Goal: Task Accomplishment & Management: Manage account settings

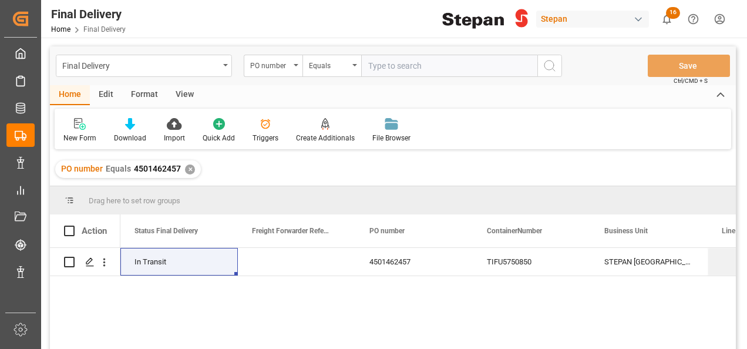
click at [187, 166] on div "✕" at bounding box center [190, 169] width 10 height 10
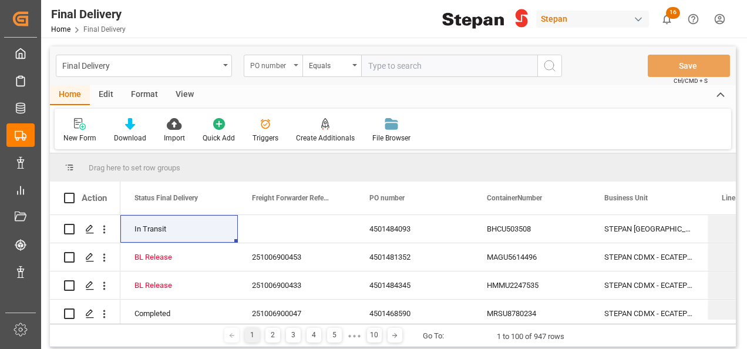
click at [291, 68] on div "PO number" at bounding box center [273, 66] width 59 height 22
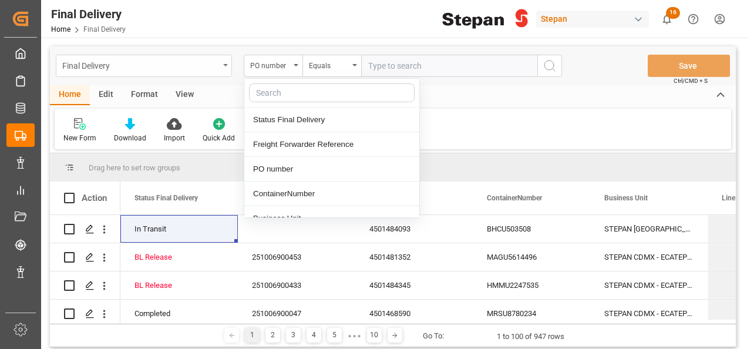
click at [177, 67] on div "Final Delivery" at bounding box center [140, 65] width 157 height 15
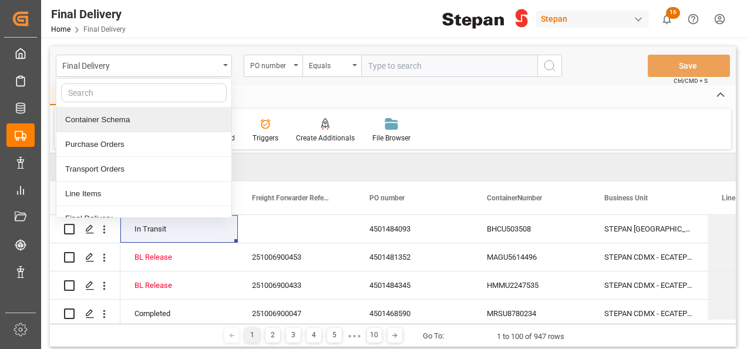
click at [122, 121] on div "Container Schema" at bounding box center [143, 120] width 175 height 25
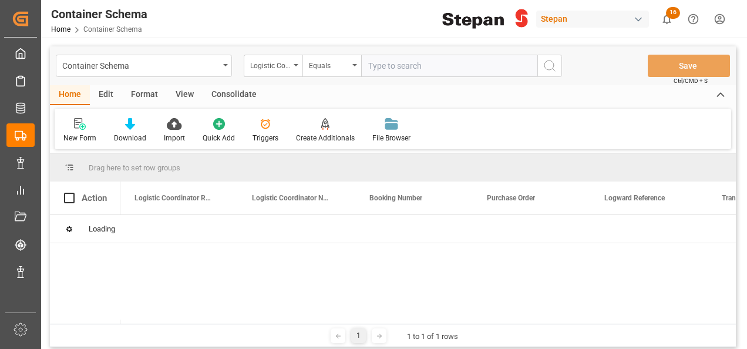
click at [294, 66] on icon "open menu" at bounding box center [296, 65] width 5 height 2
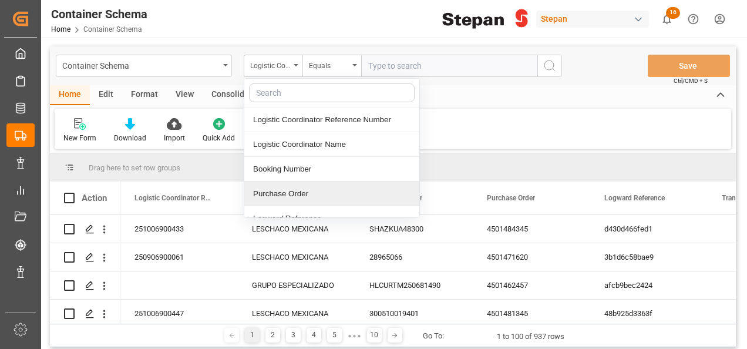
click at [266, 190] on div "Purchase Order" at bounding box center [331, 194] width 175 height 25
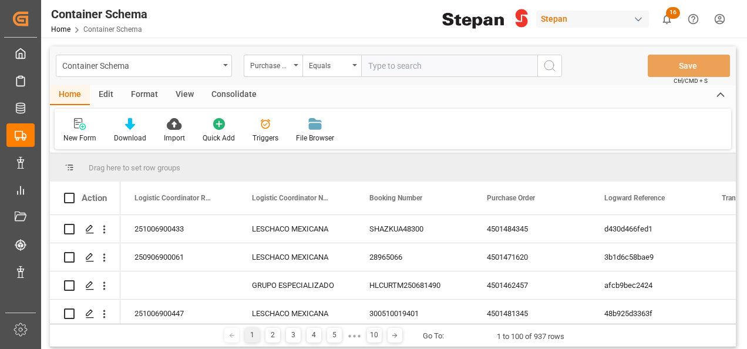
click at [368, 66] on input "text" at bounding box center [449, 66] width 176 height 22
paste input "4501462532"
type input "4501462532"
click at [556, 60] on icon "search button" at bounding box center [550, 66] width 14 height 14
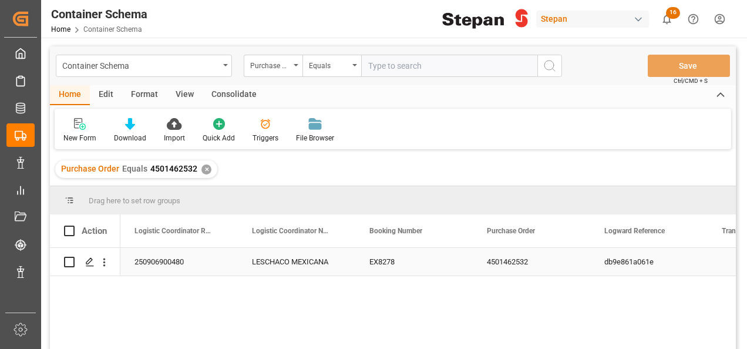
click at [192, 268] on div "250906900480" at bounding box center [178, 262] width 117 height 28
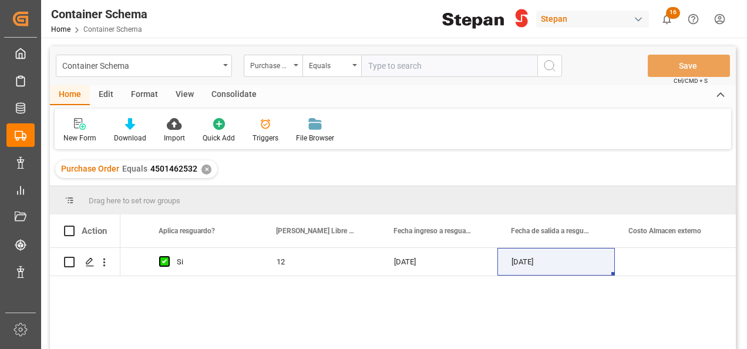
click at [206, 167] on div "✕" at bounding box center [206, 169] width 10 height 10
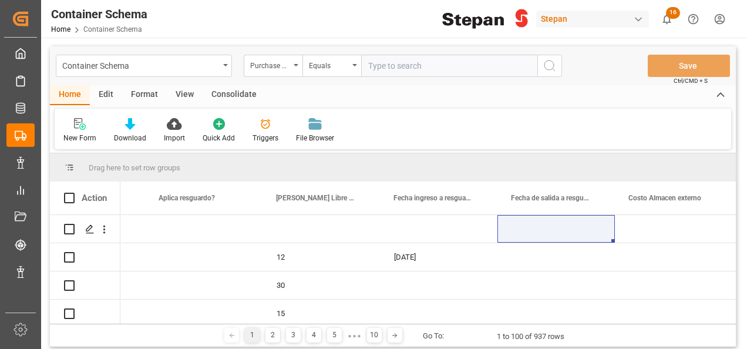
scroll to position [0, 6438]
click at [383, 63] on input "text" at bounding box center [449, 66] width 176 height 22
paste input "4501462527"
type input "4501462527"
click at [548, 69] on circle "search button" at bounding box center [549, 65] width 9 height 9
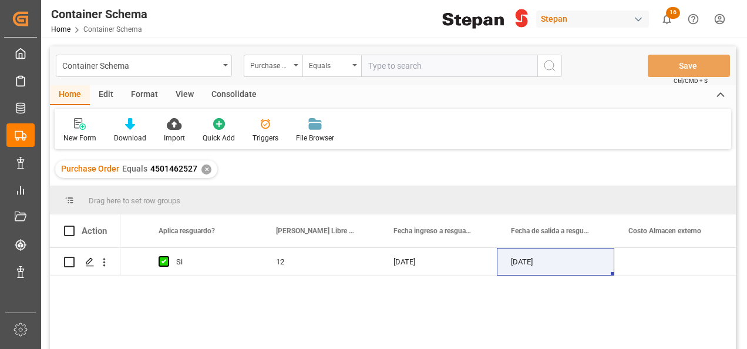
click at [204, 168] on div "✕" at bounding box center [206, 169] width 10 height 10
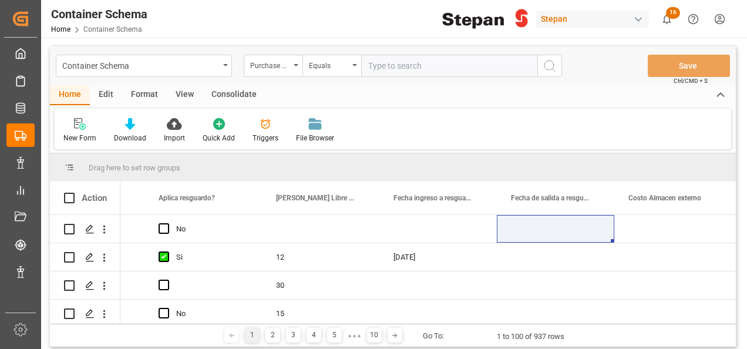
click at [369, 62] on input "text" at bounding box center [449, 66] width 176 height 22
paste input "4501462528"
type input "4501462528"
click at [555, 65] on icon "search button" at bounding box center [550, 66] width 14 height 14
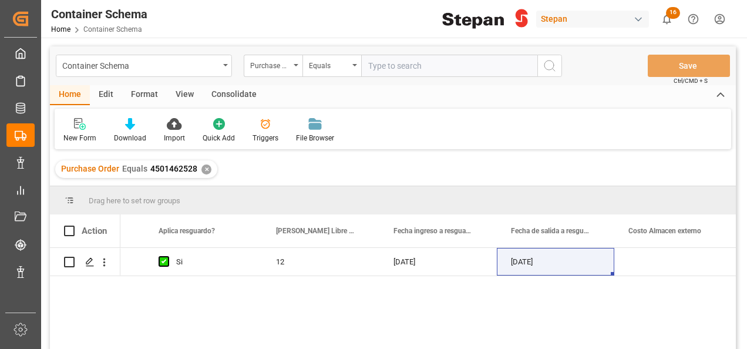
click at [201, 167] on div "✕" at bounding box center [206, 169] width 10 height 10
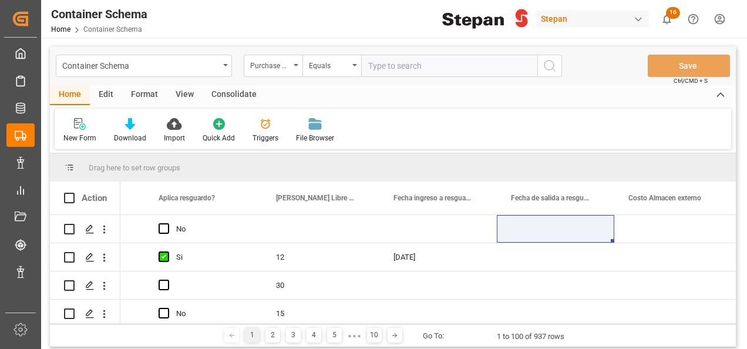
click at [382, 64] on input "text" at bounding box center [449, 66] width 176 height 22
paste input "4501451543"
type input "4501451543"
click at [554, 68] on icon "search button" at bounding box center [550, 66] width 14 height 14
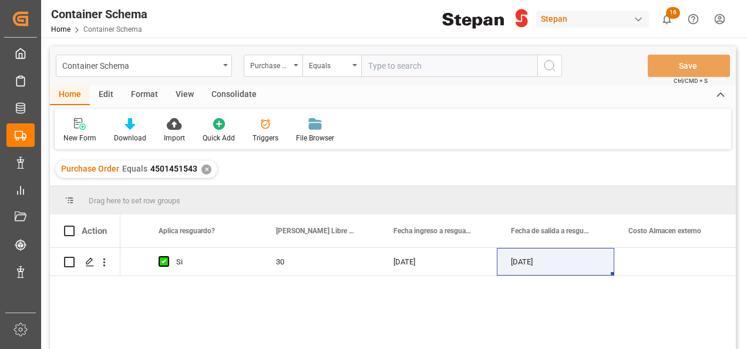
click at [202, 167] on div "✕" at bounding box center [206, 169] width 10 height 10
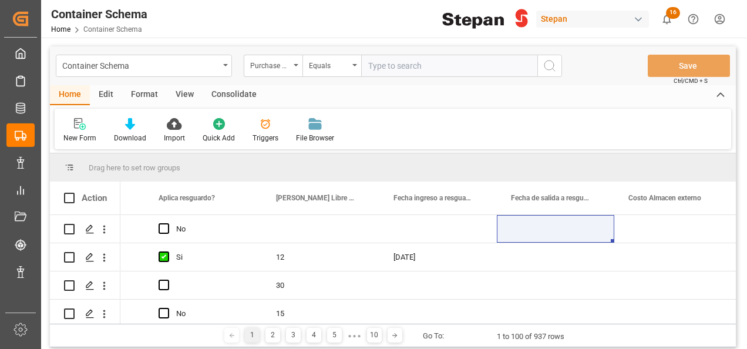
click at [393, 69] on input "text" at bounding box center [449, 66] width 176 height 22
paste input "4501459236"
type input "4501459236"
click at [553, 65] on icon "search button" at bounding box center [550, 66] width 14 height 14
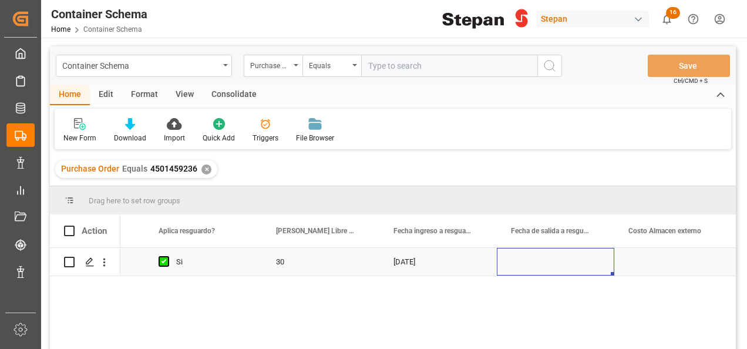
click at [575, 266] on div "Press SPACE to select this row." at bounding box center [555, 262] width 117 height 28
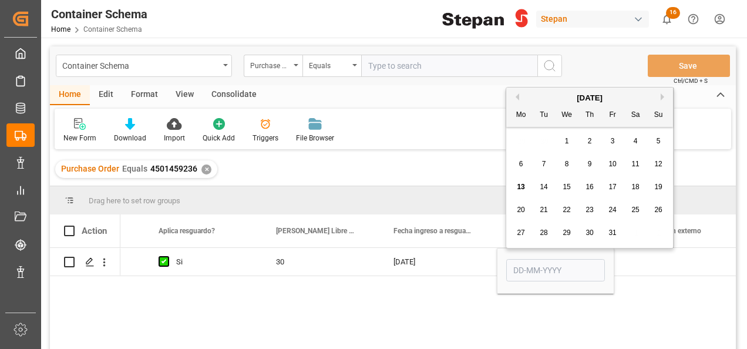
click at [567, 162] on span "8" at bounding box center [567, 164] width 4 height 8
type input "08-10-2025"
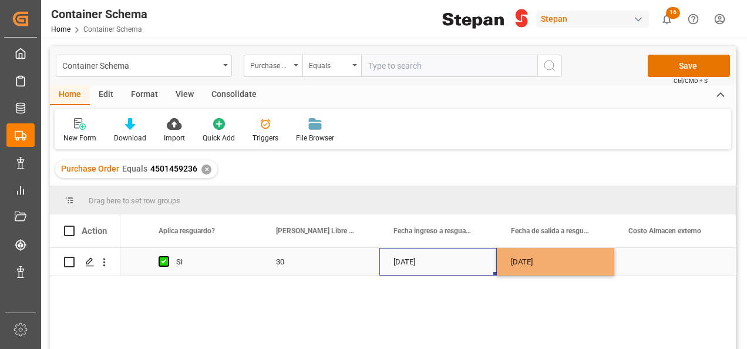
click at [465, 250] on div "30-08-2025" at bounding box center [437, 262] width 117 height 28
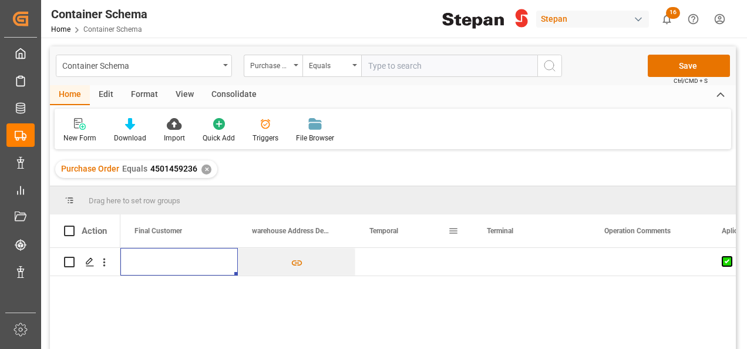
scroll to position [0, 5757]
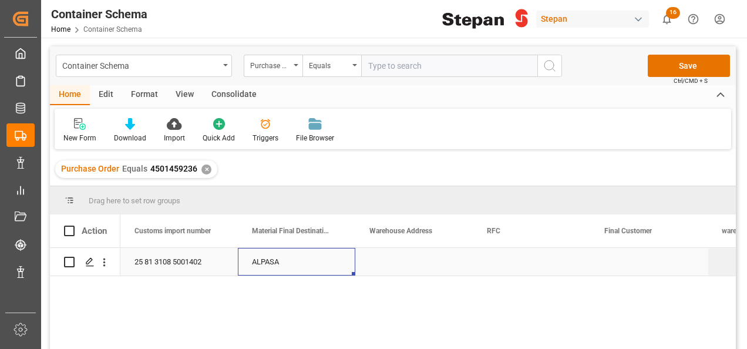
click at [277, 266] on div "ALPASA" at bounding box center [296, 262] width 117 height 28
click at [326, 267] on icon "Press SPACE to select this row." at bounding box center [322, 267] width 12 height 12
click at [337, 270] on input "Press SPACE to select this row." at bounding box center [296, 268] width 99 height 22
click at [323, 267] on input "Press SPACE to select this row." at bounding box center [296, 268] width 99 height 22
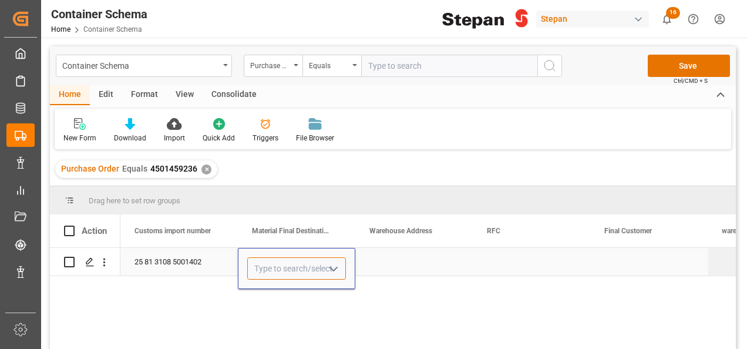
click at [323, 267] on input "Press SPACE to select this row." at bounding box center [296, 268] width 99 height 22
click at [332, 267] on icon "open menu" at bounding box center [334, 269] width 14 height 14
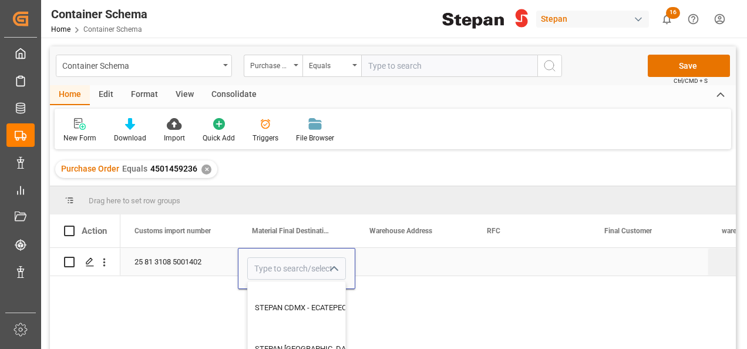
scroll to position [564, 0]
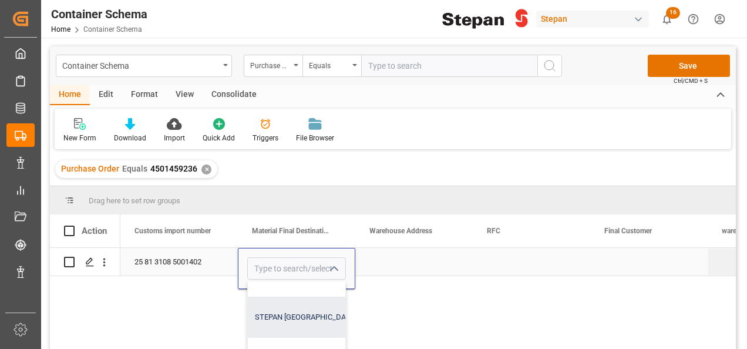
click at [282, 307] on div "STEPAN MEXICO S A DE C V - MATAMOROS" at bounding box center [355, 317] width 214 height 41
type input "STEPAN MEXICO S A DE C V - MATAMOROS"
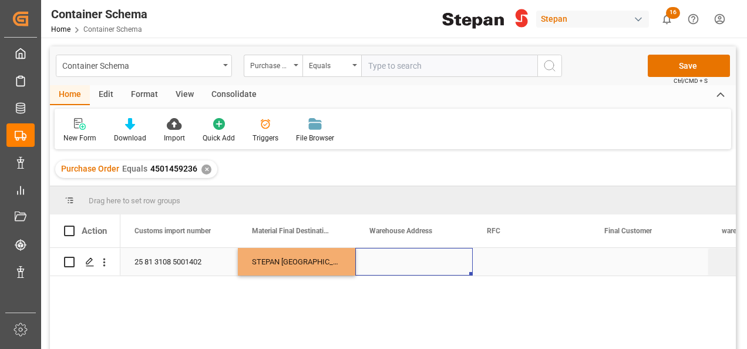
click at [418, 266] on div "Press SPACE to select this row." at bounding box center [413, 262] width 117 height 28
click at [605, 263] on div "Press SPACE to select this row." at bounding box center [648, 262] width 117 height 28
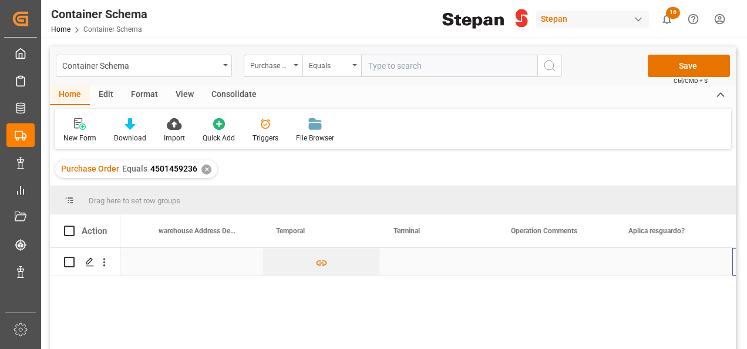
scroll to position [0, 5968]
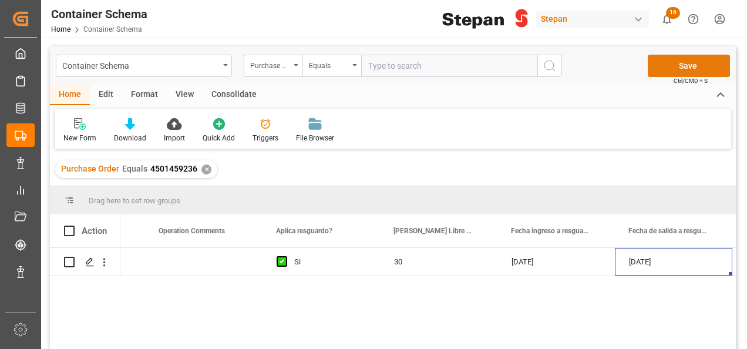
click at [692, 72] on button "Save" at bounding box center [689, 66] width 82 height 22
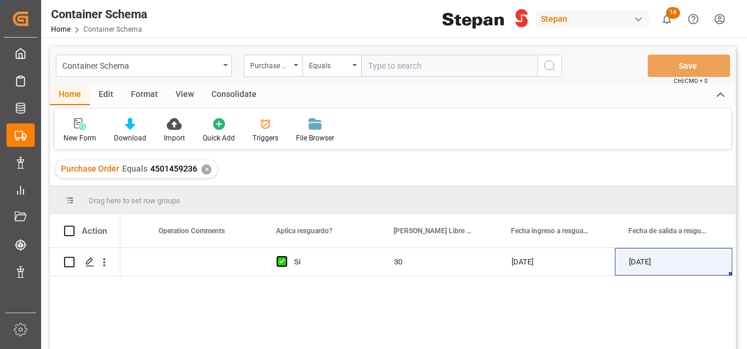
click at [201, 167] on div "✕" at bounding box center [206, 169] width 10 height 10
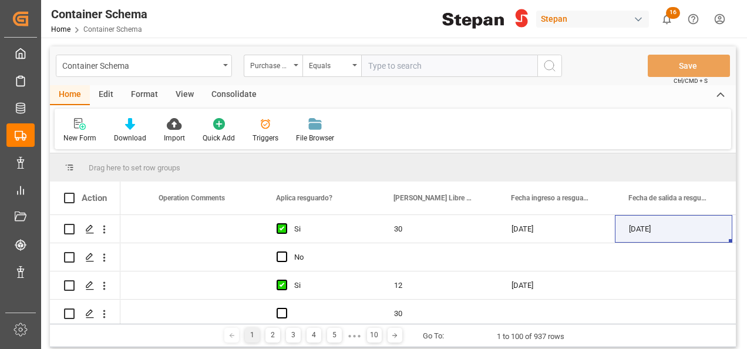
scroll to position [0, 6320]
click at [379, 58] on input "text" at bounding box center [449, 66] width 176 height 22
paste input "4501451542"
type input "4501451542"
click at [548, 65] on icon "search button" at bounding box center [550, 66] width 14 height 14
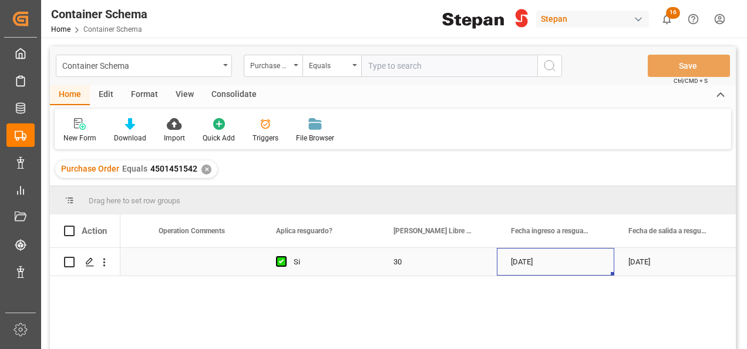
click at [570, 267] on div "18-07-2025" at bounding box center [555, 262] width 117 height 28
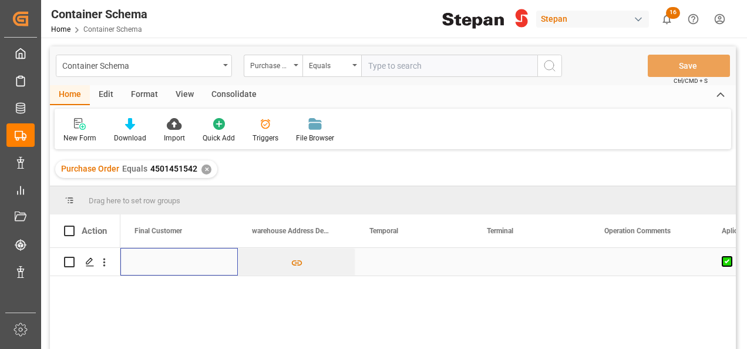
scroll to position [0, 5757]
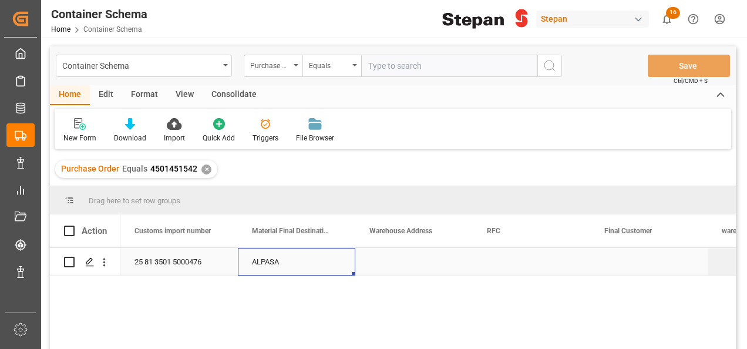
click at [270, 257] on div "ALPASA" at bounding box center [296, 262] width 117 height 28
click at [324, 266] on icon "Press SPACE to select this row." at bounding box center [322, 267] width 7 height 7
click at [331, 266] on icon "open menu" at bounding box center [334, 269] width 14 height 14
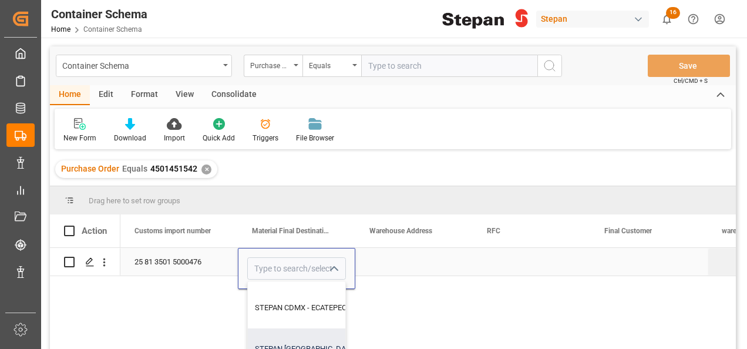
click at [281, 341] on div "STEPAN MEXICO S A DE C V - MATAMOROS" at bounding box center [355, 348] width 214 height 41
type input "STEPAN MEXICO S A DE C V - MATAMOROS"
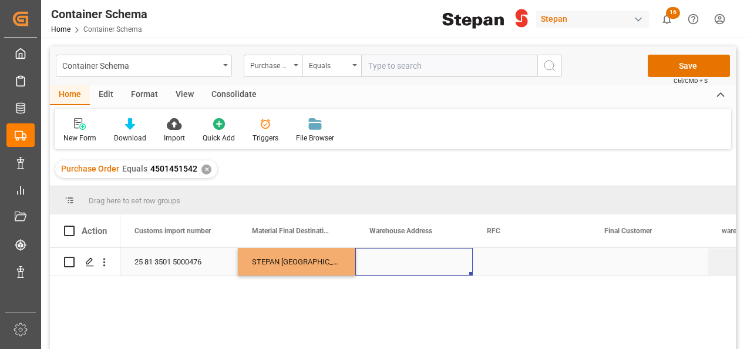
click at [399, 266] on div "Press SPACE to select this row." at bounding box center [413, 262] width 117 height 28
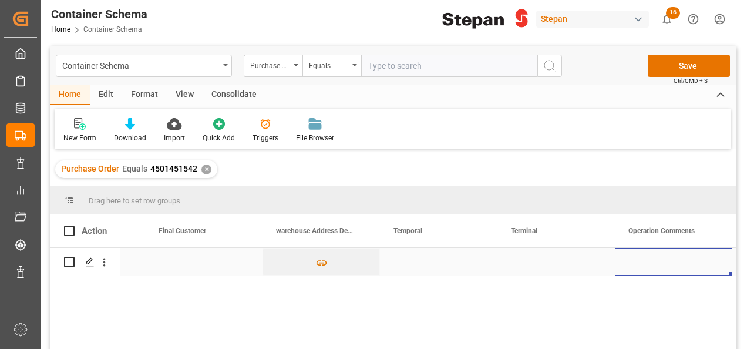
scroll to position [0, 5968]
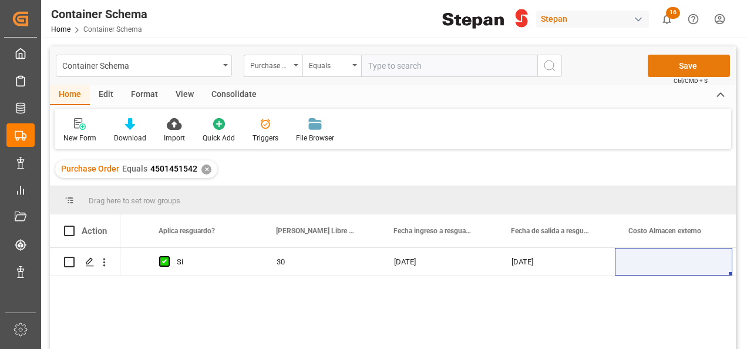
click at [693, 73] on button "Save" at bounding box center [689, 66] width 82 height 22
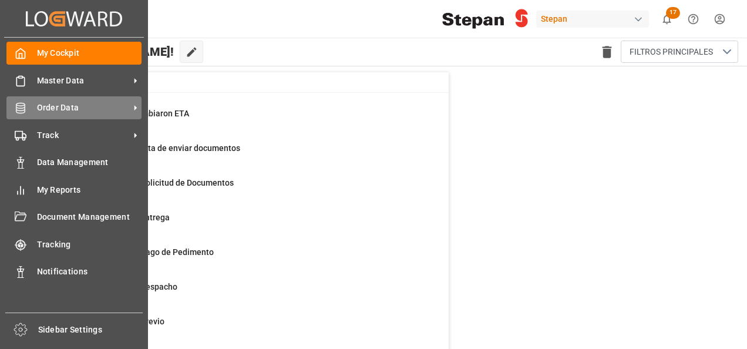
click at [56, 109] on span "Order Data" at bounding box center [83, 108] width 93 height 12
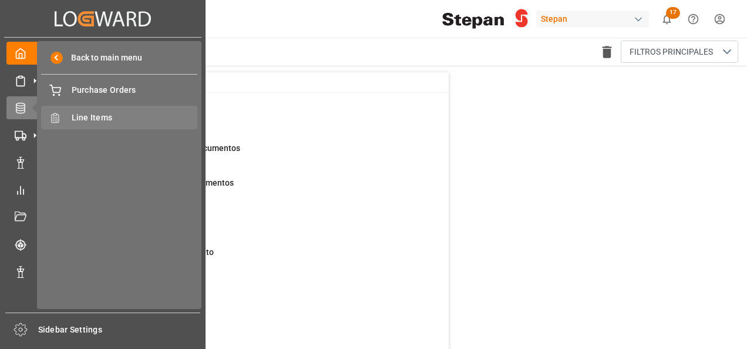
click at [84, 121] on span "Line Items" at bounding box center [135, 118] width 126 height 12
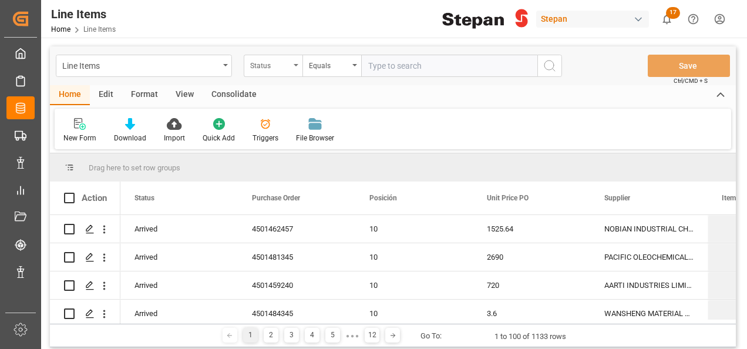
click at [288, 62] on div "Status" at bounding box center [270, 65] width 40 height 14
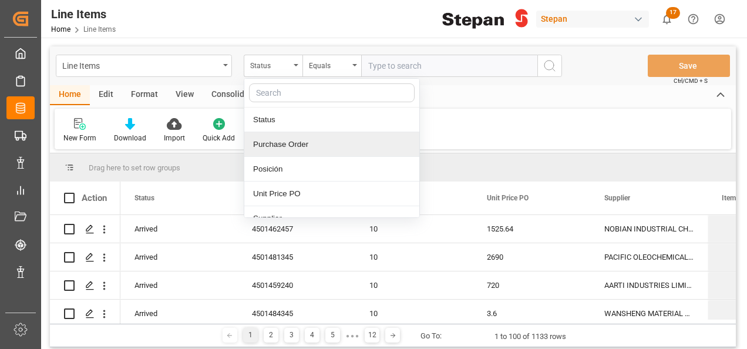
click at [272, 142] on div "Purchase Order" at bounding box center [331, 144] width 175 height 25
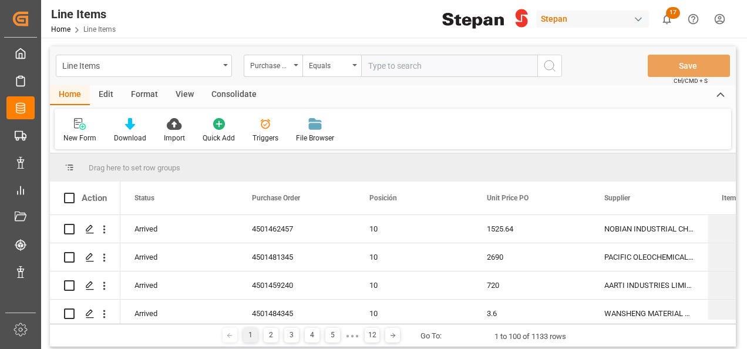
click at [395, 62] on input "text" at bounding box center [449, 66] width 176 height 22
paste input "4501491401"
type input "4501491401"
click at [559, 63] on button "search button" at bounding box center [550, 66] width 25 height 22
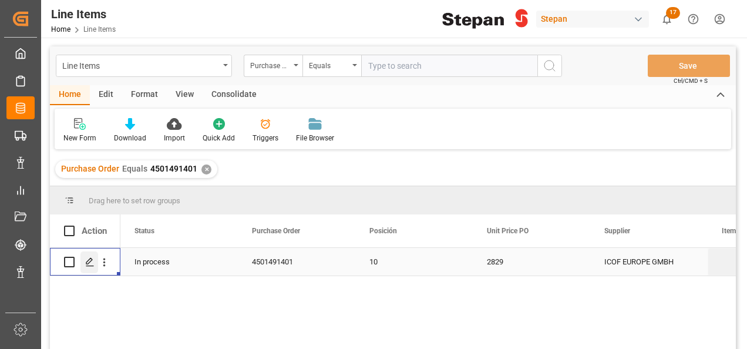
click at [88, 258] on icon "Press SPACE to select this row." at bounding box center [89, 261] width 9 height 9
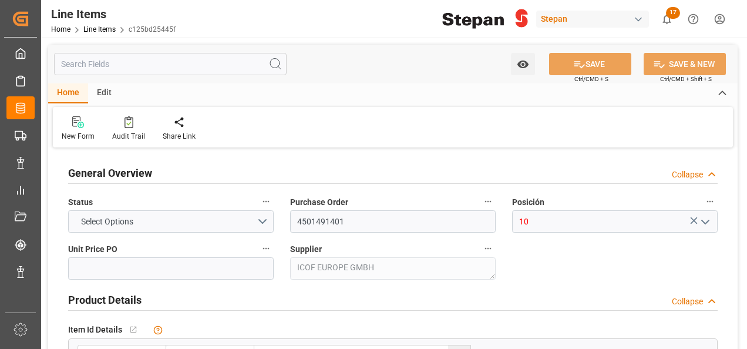
type input "2829"
type input "20000"
type input "06-10-2025 17:47"
type input "[DATE]"
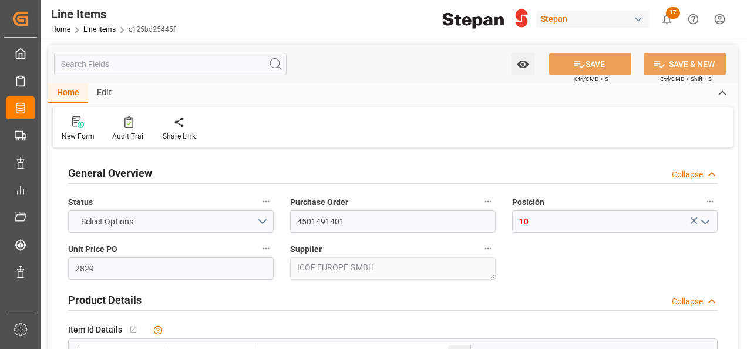
type input "20-11-2025"
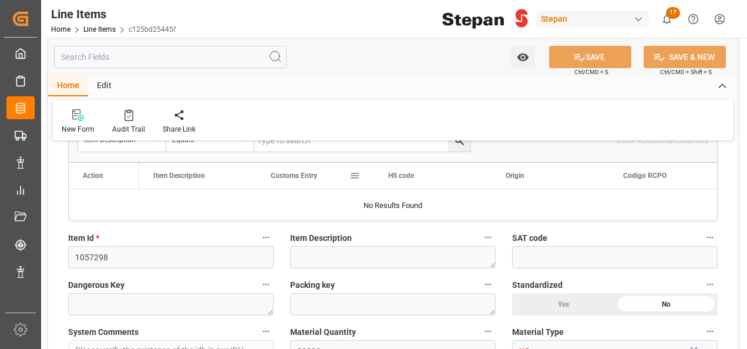
scroll to position [235, 0]
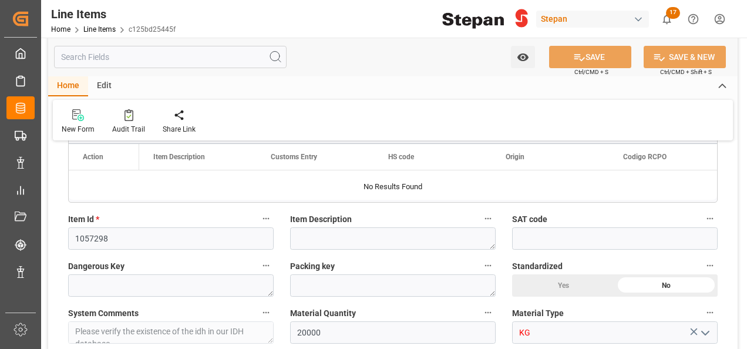
click at [135, 225] on label "Item Id *" at bounding box center [171, 219] width 206 height 16
click at [258, 225] on button "Item Id *" at bounding box center [265, 218] width 15 height 15
click at [117, 231] on div at bounding box center [373, 174] width 747 height 349
click at [112, 240] on input "1057298" at bounding box center [171, 238] width 206 height 22
drag, startPoint x: 112, startPoint y: 241, endPoint x: 70, endPoint y: 241, distance: 41.7
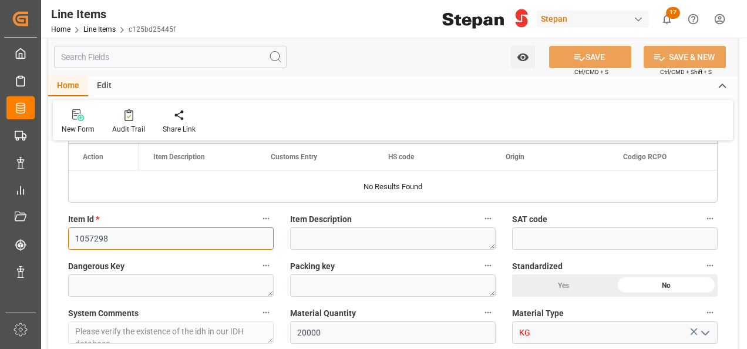
click at [70, 241] on input "1057298" at bounding box center [171, 238] width 206 height 22
click at [360, 211] on label "Item Description" at bounding box center [393, 219] width 206 height 16
click at [481, 211] on button "Item Description" at bounding box center [488, 218] width 15 height 15
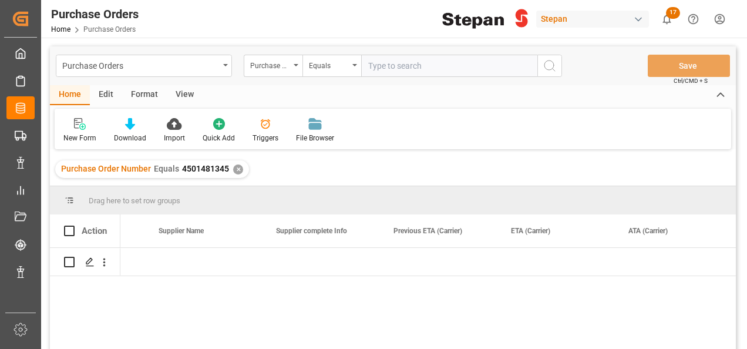
scroll to position [0, 2678]
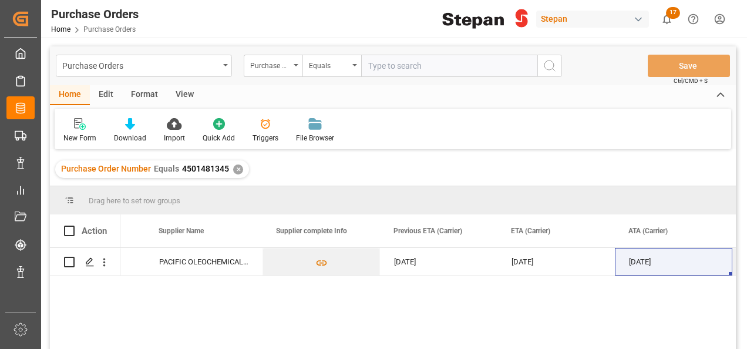
click at [234, 169] on div "✕" at bounding box center [238, 169] width 10 height 10
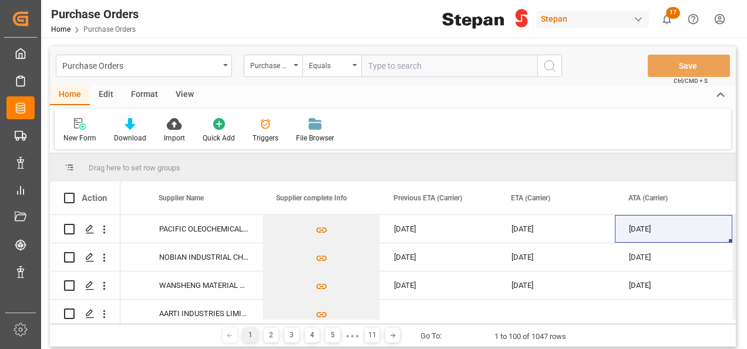
scroll to position [0, 2678]
click at [378, 61] on input "text" at bounding box center [449, 66] width 176 height 22
paste input "4501462532"
type input "4501462532"
click at [556, 65] on icon "search button" at bounding box center [550, 66] width 14 height 14
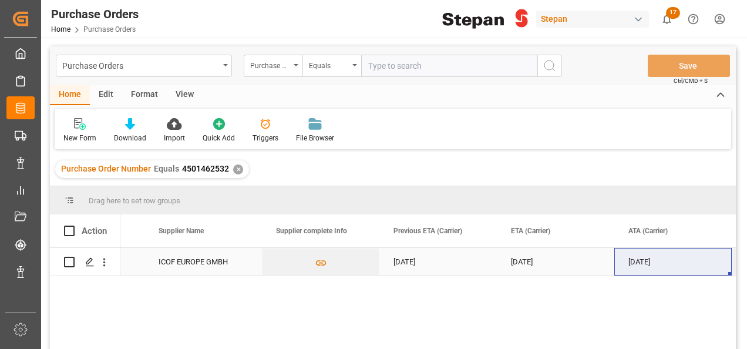
click at [167, 258] on div "ICOF EUROPE GMBH" at bounding box center [203, 262] width 117 height 28
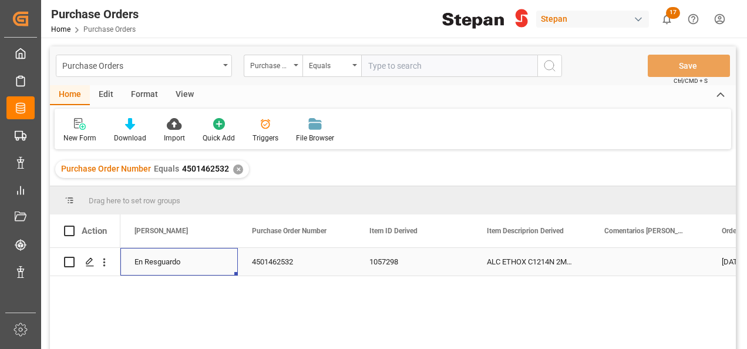
click at [167, 258] on div "En Resguardo" at bounding box center [179, 261] width 89 height 27
click at [216, 269] on polyline "open menu" at bounding box center [216, 269] width 7 height 4
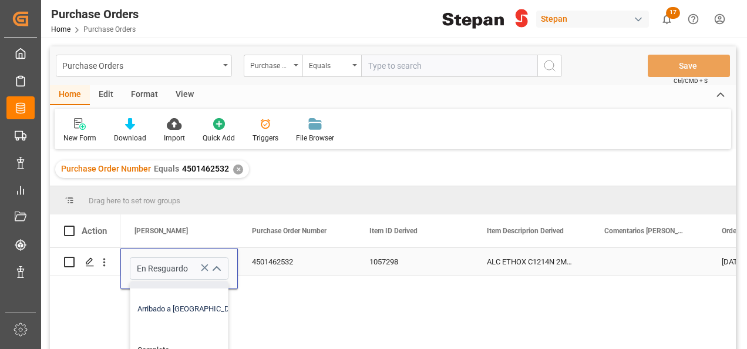
scroll to position [117, 0]
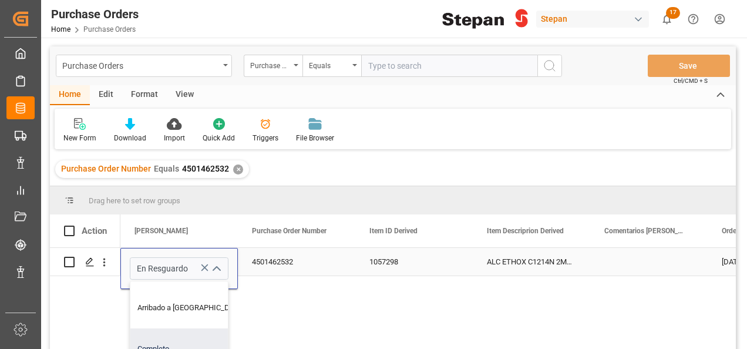
click at [155, 343] on div "Completo" at bounding box center [190, 348] width 121 height 41
type input "Completo"
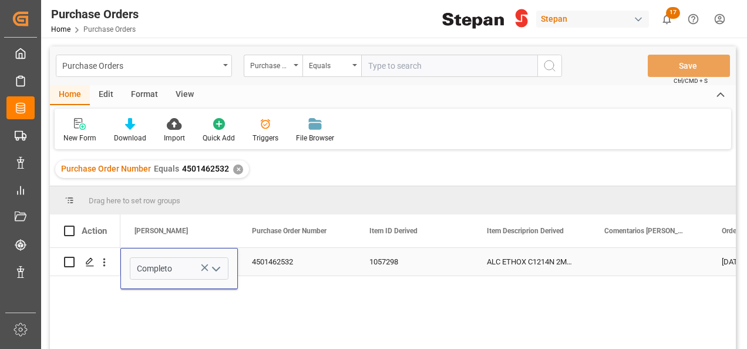
click at [305, 266] on div "4501462532" at bounding box center [296, 262] width 117 height 28
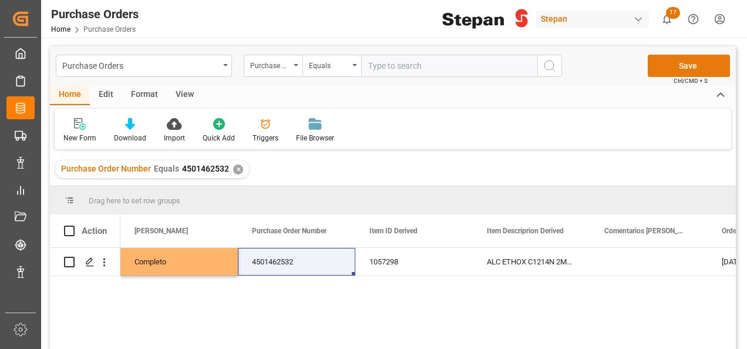
click at [685, 59] on button "Save" at bounding box center [689, 66] width 82 height 22
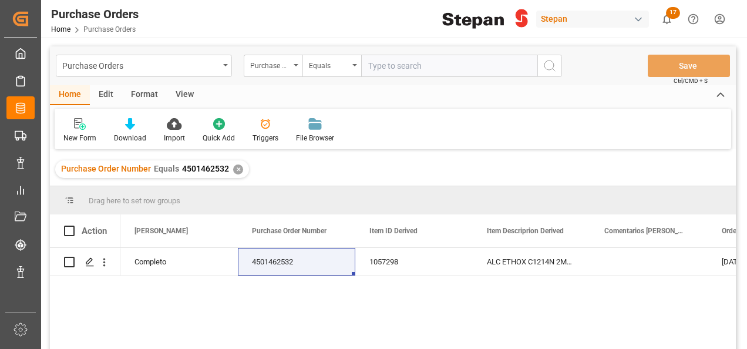
click at [416, 65] on input "text" at bounding box center [449, 66] width 176 height 22
click at [234, 169] on div "✕" at bounding box center [238, 169] width 10 height 10
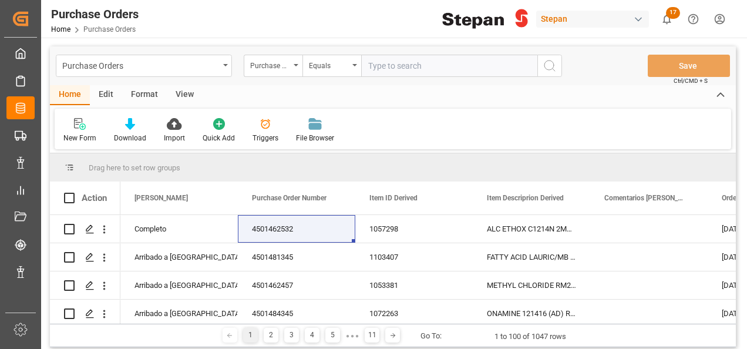
click at [401, 69] on input "text" at bounding box center [449, 66] width 176 height 22
paste input "4501462527"
type input "4501462527"
click at [550, 63] on icon "search button" at bounding box center [550, 66] width 14 height 14
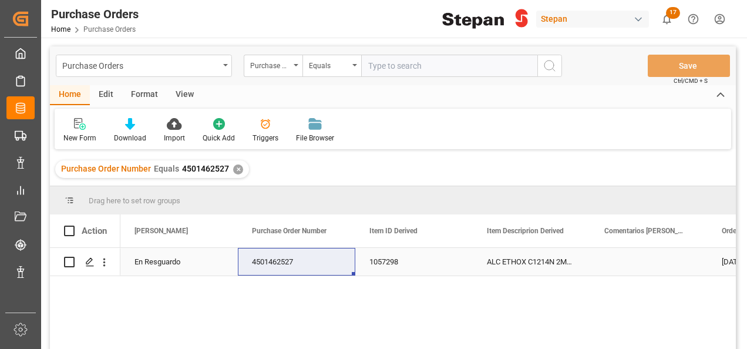
click at [155, 265] on div "En Resguardo" at bounding box center [179, 261] width 89 height 27
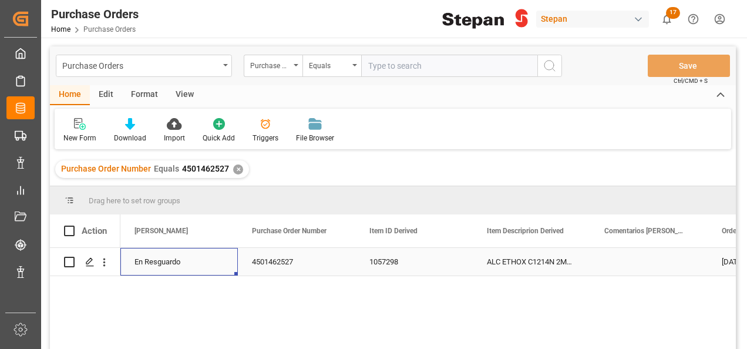
click at [155, 265] on div "En Resguardo" at bounding box center [179, 261] width 89 height 27
click at [216, 266] on icon "open menu" at bounding box center [216, 269] width 14 height 14
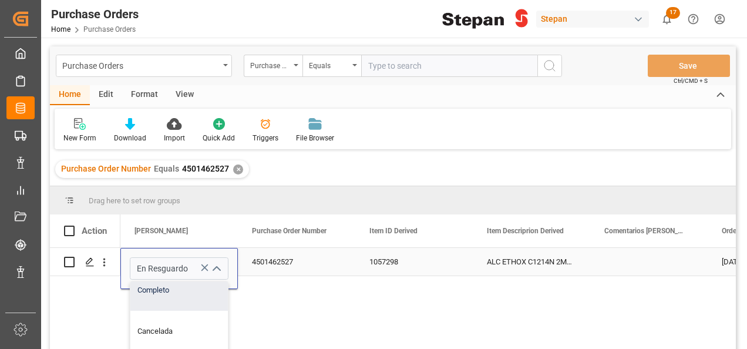
click at [156, 293] on div "Completo" at bounding box center [190, 290] width 121 height 41
type input "Completo"
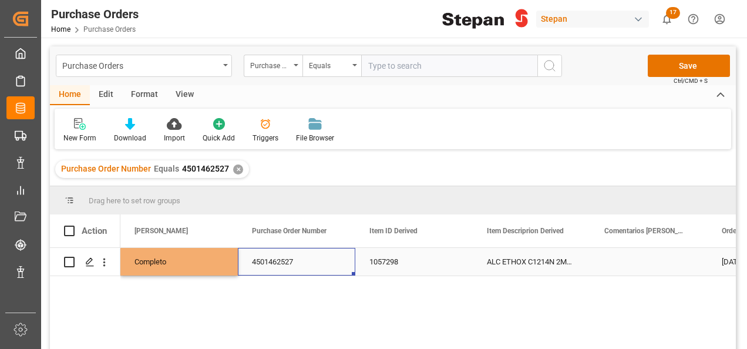
click at [338, 260] on div "4501462527" at bounding box center [296, 262] width 117 height 28
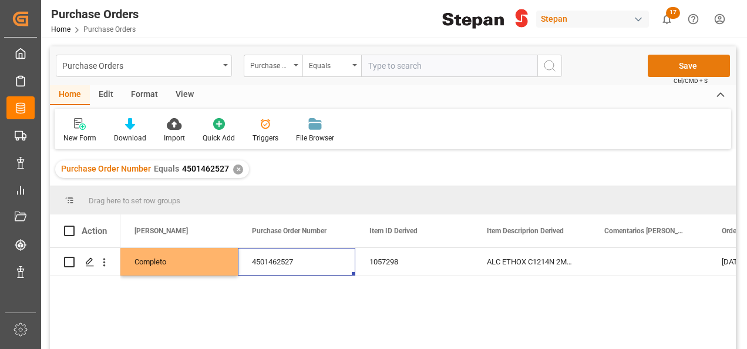
click at [673, 65] on button "Save" at bounding box center [689, 66] width 82 height 22
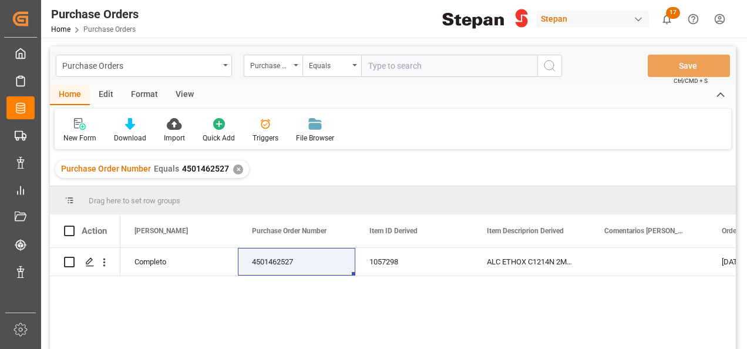
click at [234, 169] on div "✕" at bounding box center [238, 169] width 10 height 10
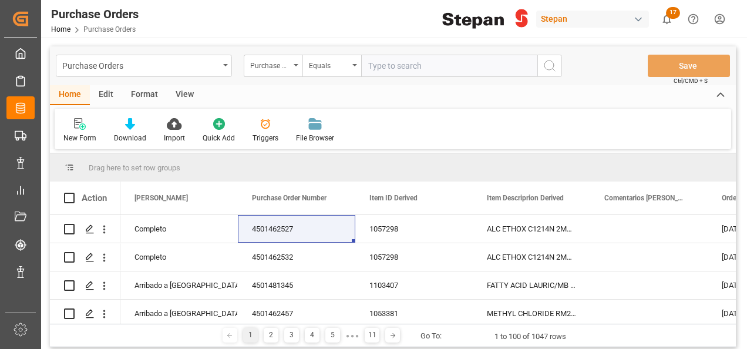
click at [375, 59] on input "text" at bounding box center [449, 66] width 176 height 22
paste input "4501462528"
type input "4501462528"
click at [552, 63] on icon "search button" at bounding box center [550, 66] width 14 height 14
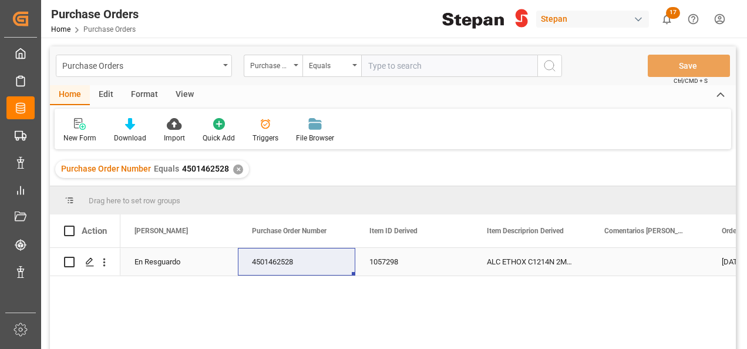
click at [164, 263] on div "En Resguardo" at bounding box center [179, 261] width 89 height 27
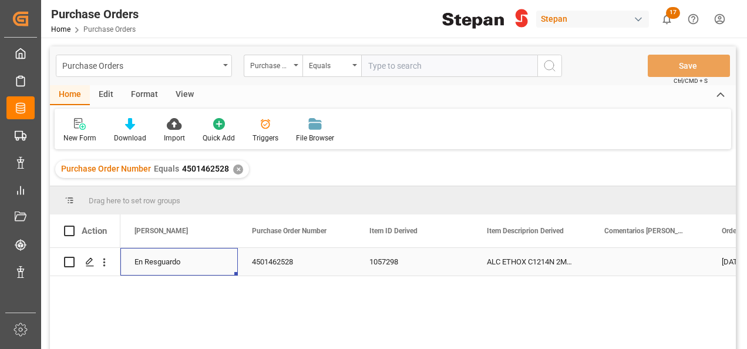
click at [164, 263] on div "En Resguardo" at bounding box center [179, 261] width 89 height 27
drag, startPoint x: 216, startPoint y: 263, endPoint x: 196, endPoint y: 276, distance: 24.1
click at [216, 264] on icon "open menu" at bounding box center [216, 269] width 14 height 14
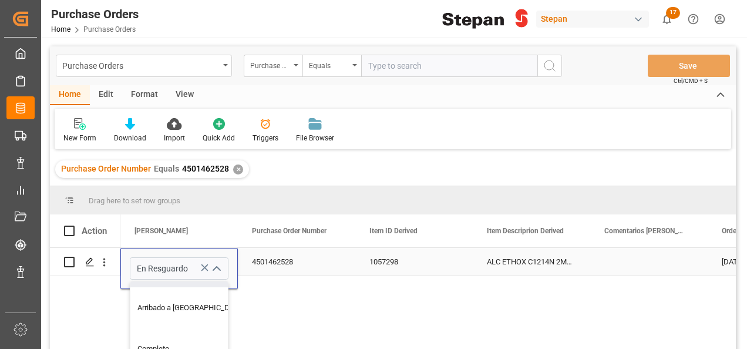
scroll to position [176, 0]
click at [150, 291] on div "Completo" at bounding box center [190, 290] width 121 height 41
type input "Completo"
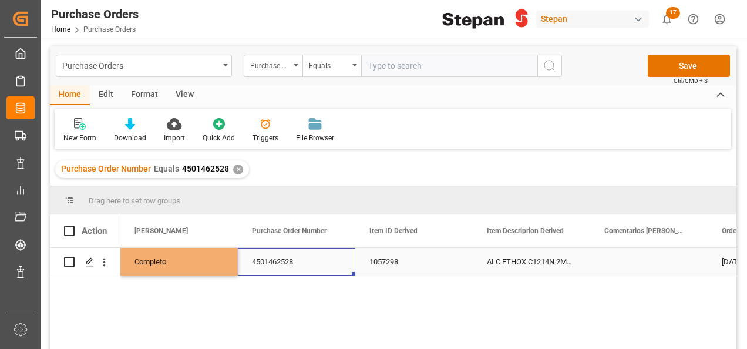
click at [334, 264] on div "4501462528" at bounding box center [296, 262] width 117 height 28
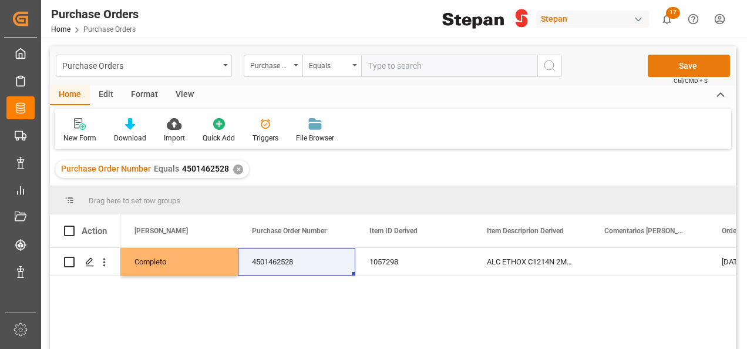
click at [691, 63] on button "Save" at bounding box center [689, 66] width 82 height 22
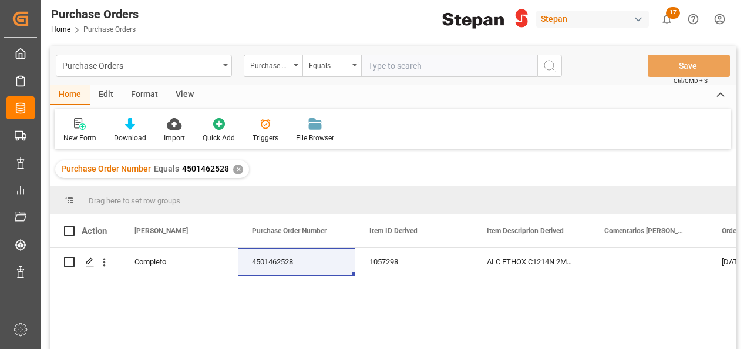
click at [234, 164] on div "✕" at bounding box center [238, 169] width 10 height 10
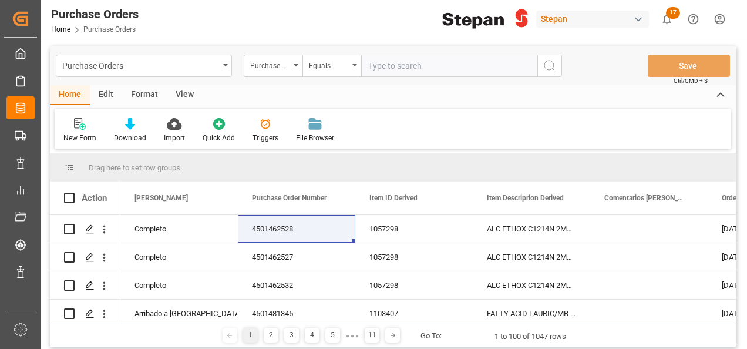
click at [386, 65] on input "text" at bounding box center [449, 66] width 176 height 22
paste input "4501437232"
type input "4501437232"
click at [550, 66] on icon "search button" at bounding box center [550, 66] width 14 height 14
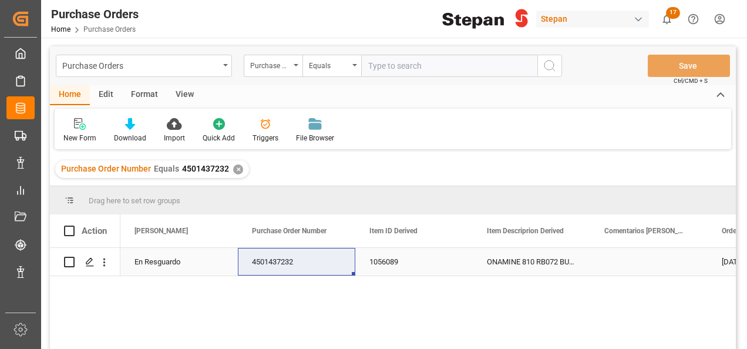
click at [140, 257] on div "En Resguardo" at bounding box center [179, 261] width 89 height 27
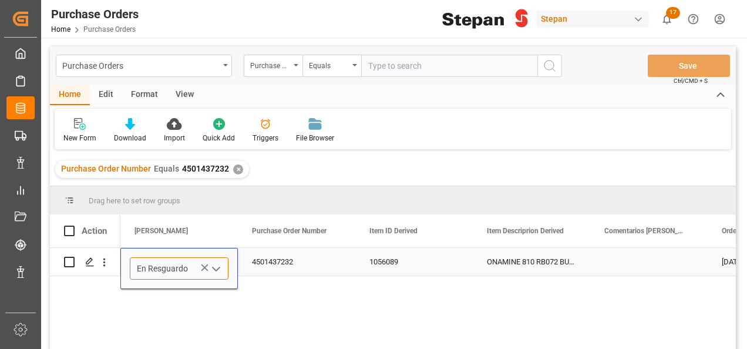
click at [149, 267] on input "En Resguardo" at bounding box center [179, 268] width 99 height 22
type input "En Resguardo"
click at [205, 266] on icon "Press SPACE to select this row." at bounding box center [205, 267] width 12 height 12
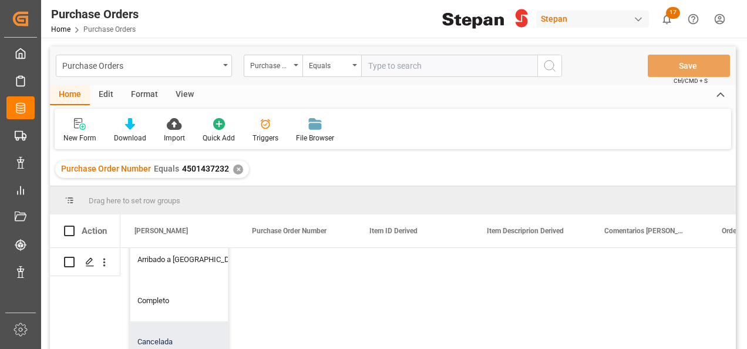
scroll to position [117, 0]
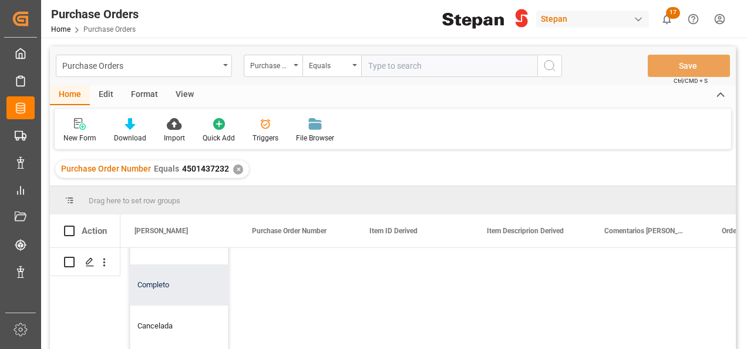
click at [146, 282] on div "Completo" at bounding box center [190, 284] width 121 height 41
type input "Completo"
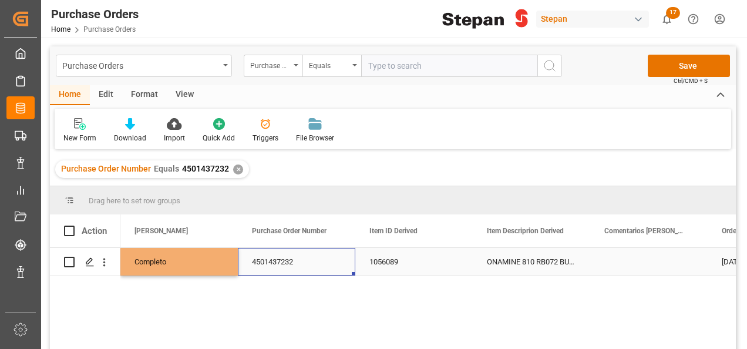
click at [323, 261] on div "4501437232" at bounding box center [296, 262] width 117 height 28
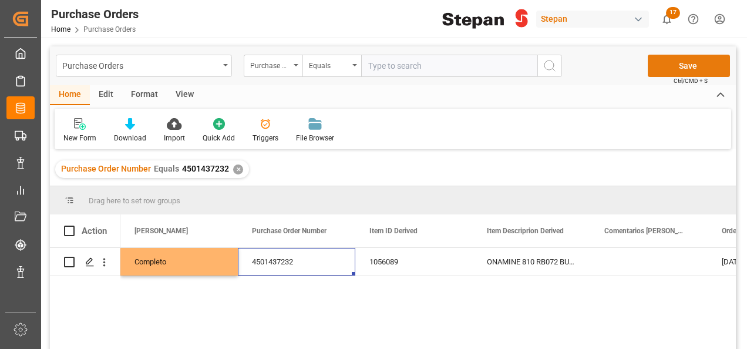
click at [701, 62] on button "Save" at bounding box center [689, 66] width 82 height 22
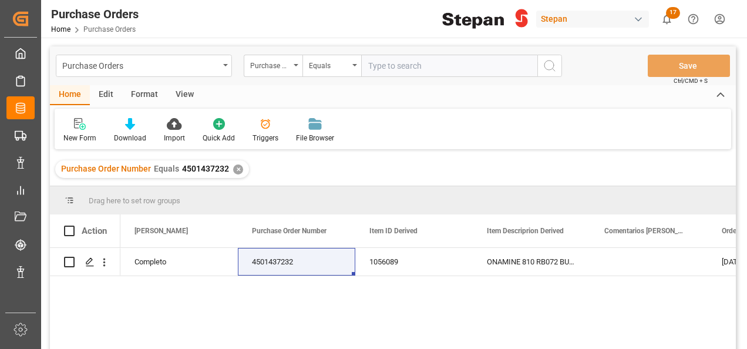
click at [238, 169] on div "✕" at bounding box center [238, 169] width 10 height 10
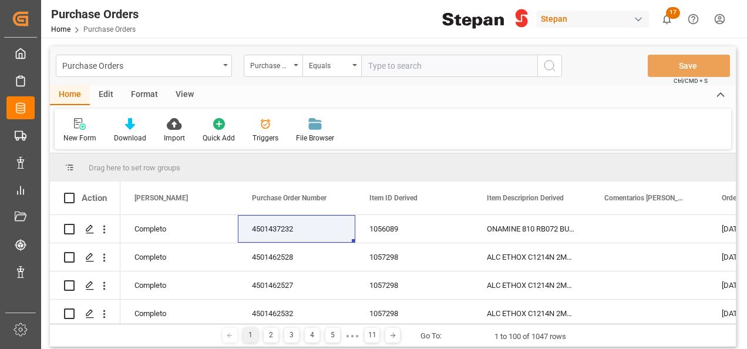
click at [389, 67] on input "text" at bounding box center [449, 66] width 176 height 22
paste input "4501451543"
type input "4501451543"
click at [549, 63] on icon "search button" at bounding box center [550, 66] width 14 height 14
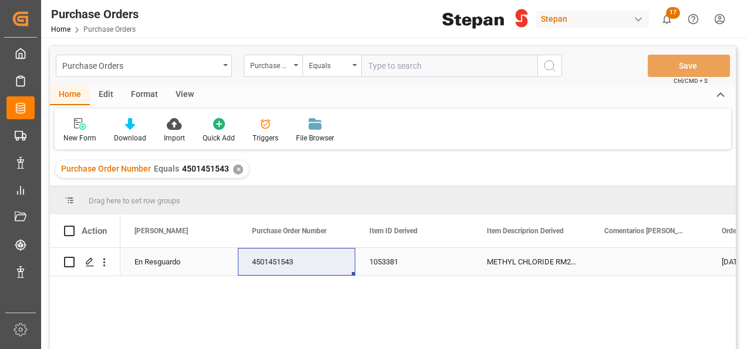
click at [159, 258] on div "En Resguardo" at bounding box center [179, 261] width 89 height 27
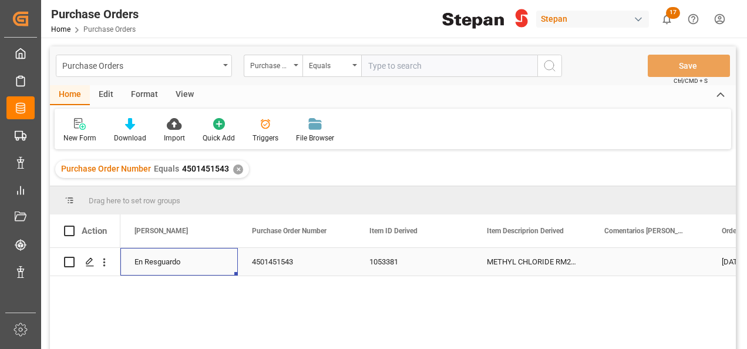
click at [159, 258] on div "En Resguardo" at bounding box center [179, 261] width 89 height 27
click at [159, 258] on input "En Resguardo" at bounding box center [179, 268] width 99 height 22
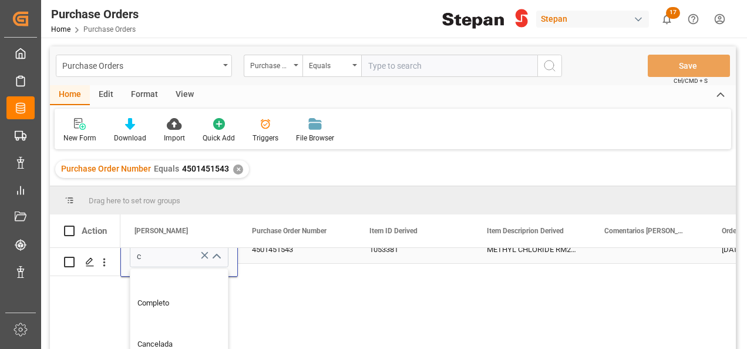
scroll to position [53, 0]
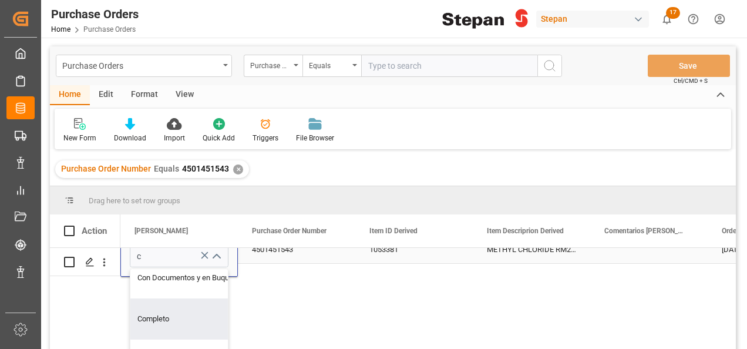
click at [158, 315] on div "Completo" at bounding box center [185, 318] width 110 height 41
type input "Completo"
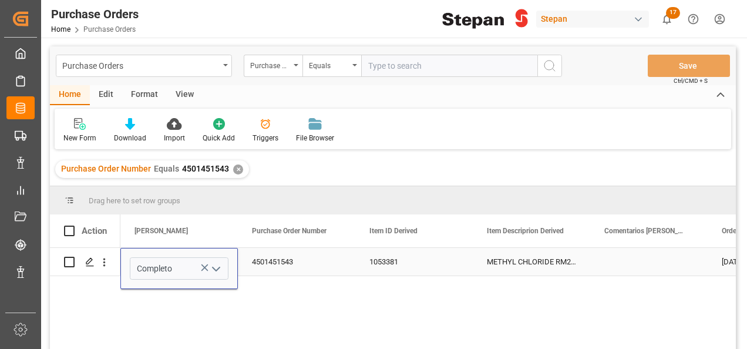
click at [435, 256] on div "1053381" at bounding box center [413, 262] width 117 height 28
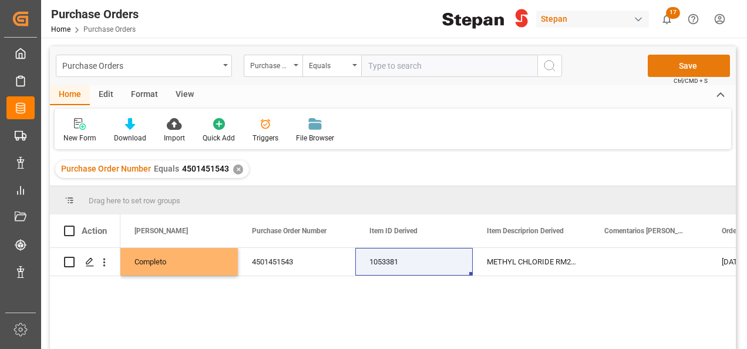
click at [690, 68] on button "Save" at bounding box center [689, 66] width 82 height 22
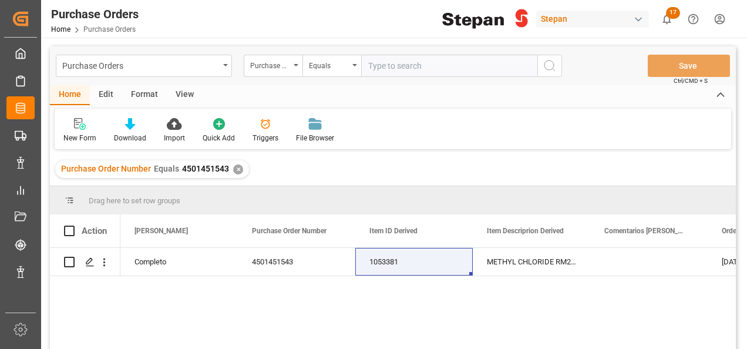
click at [236, 166] on div "✕" at bounding box center [238, 169] width 10 height 10
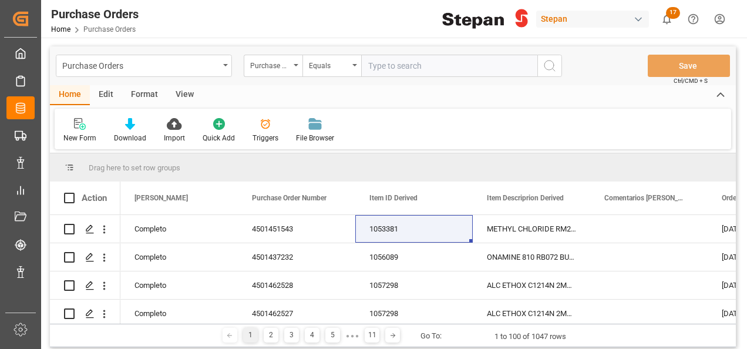
click at [395, 65] on input "text" at bounding box center [449, 66] width 176 height 22
paste input "4501459236"
type input "4501459236"
click at [556, 60] on icon "search button" at bounding box center [550, 66] width 14 height 14
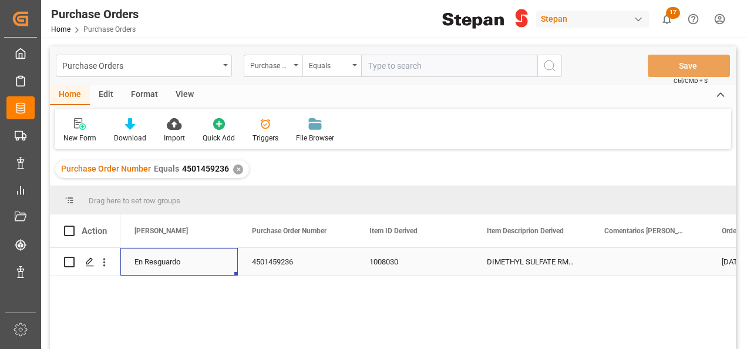
click at [149, 270] on div "En Resguardo" at bounding box center [179, 261] width 89 height 27
click at [149, 267] on div "En Resguardo" at bounding box center [179, 261] width 89 height 27
click at [211, 269] on icon "open menu" at bounding box center [216, 269] width 14 height 14
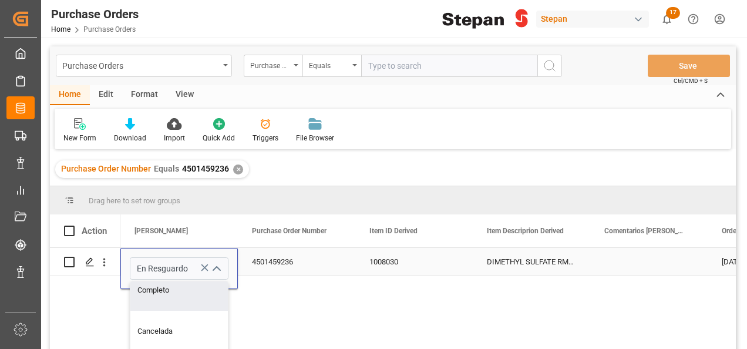
drag, startPoint x: 174, startPoint y: 287, endPoint x: 164, endPoint y: 267, distance: 22.3
click at [174, 286] on div "Completo" at bounding box center [190, 290] width 121 height 41
type input "Completo"
drag, startPoint x: 294, startPoint y: 256, endPoint x: 293, endPoint y: 230, distance: 25.9
click at [294, 249] on div "4501459236" at bounding box center [296, 262] width 117 height 28
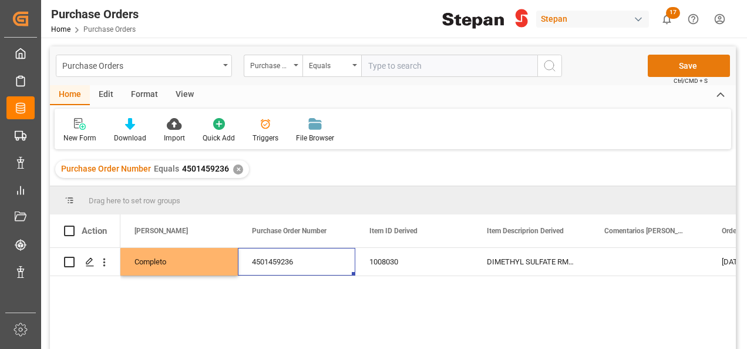
click at [696, 58] on button "Save" at bounding box center [689, 66] width 82 height 22
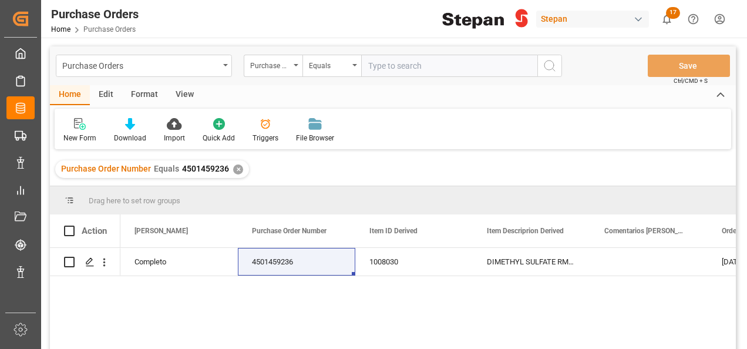
click at [234, 166] on div "✕" at bounding box center [238, 169] width 10 height 10
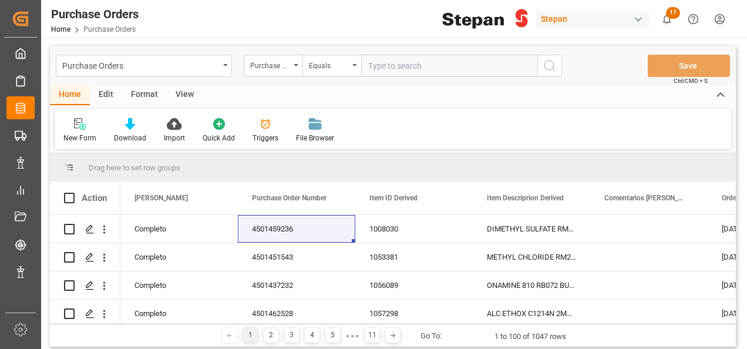
click at [401, 66] on input "text" at bounding box center [449, 66] width 176 height 22
paste input "4501451542"
type input "4501451542"
click at [552, 62] on icon "search button" at bounding box center [550, 66] width 14 height 14
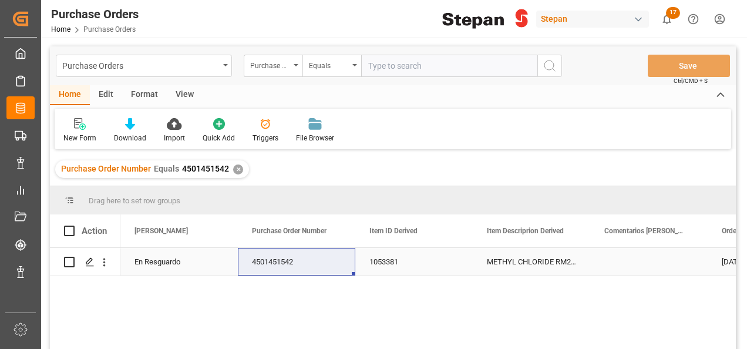
click at [136, 258] on div "En Resguardo" at bounding box center [179, 261] width 89 height 27
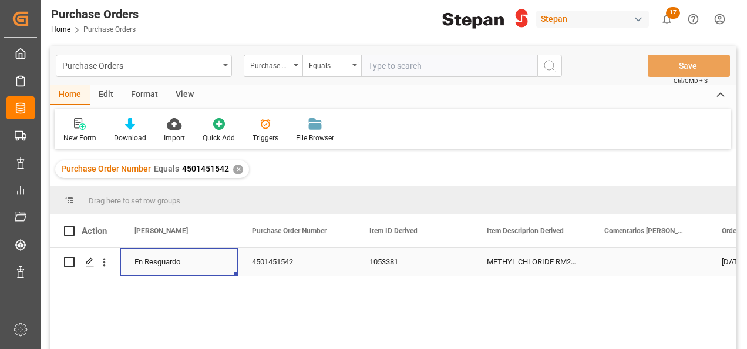
click at [136, 258] on div "En Resguardo" at bounding box center [179, 261] width 89 height 27
click at [219, 263] on icon "open menu" at bounding box center [216, 269] width 14 height 14
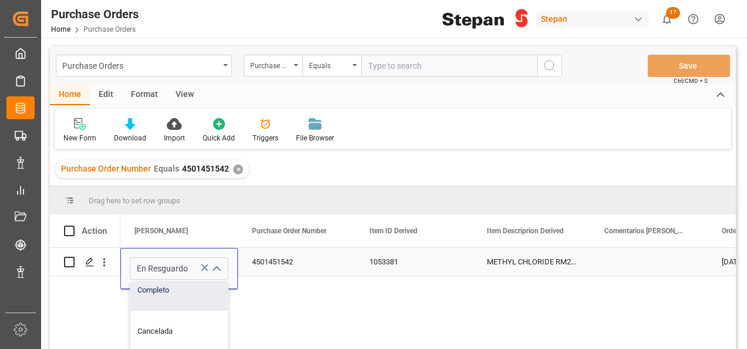
click at [146, 294] on div "Completo" at bounding box center [190, 290] width 121 height 41
type input "Completo"
click at [285, 262] on div "4501451542" at bounding box center [296, 262] width 117 height 28
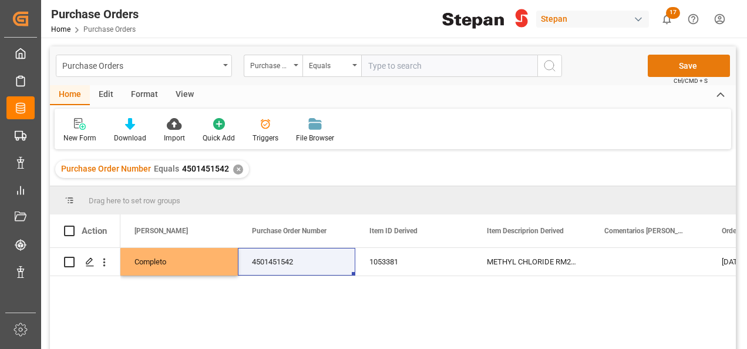
click at [682, 72] on button "Save" at bounding box center [689, 66] width 82 height 22
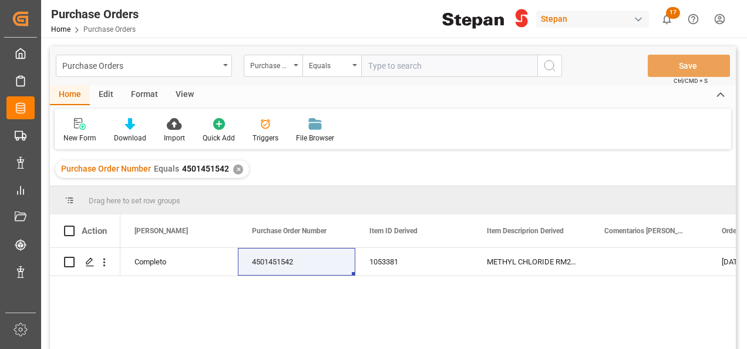
click at [234, 169] on div "✕" at bounding box center [238, 169] width 10 height 10
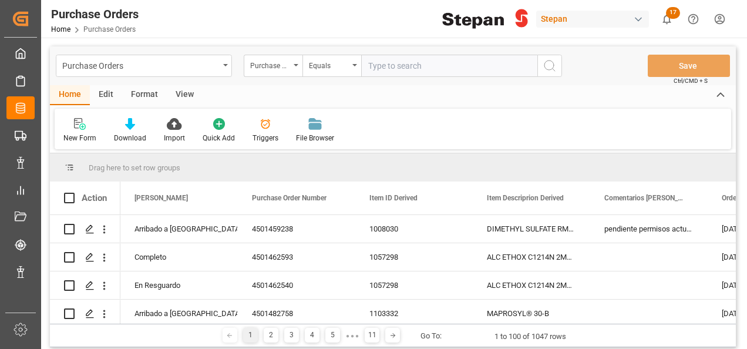
scroll to position [764, 0]
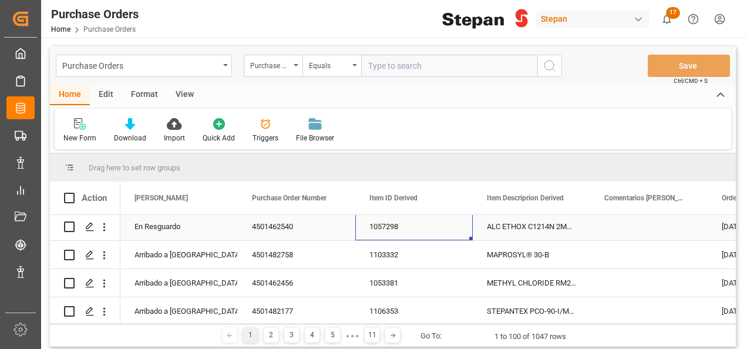
drag, startPoint x: 401, startPoint y: 229, endPoint x: 398, endPoint y: 214, distance: 15.5
click at [399, 224] on div "1057298" at bounding box center [413, 227] width 117 height 28
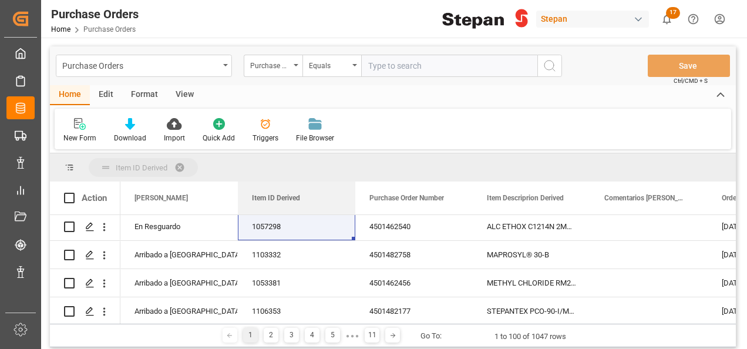
drag, startPoint x: 397, startPoint y: 201, endPoint x: 206, endPoint y: 171, distance: 193.3
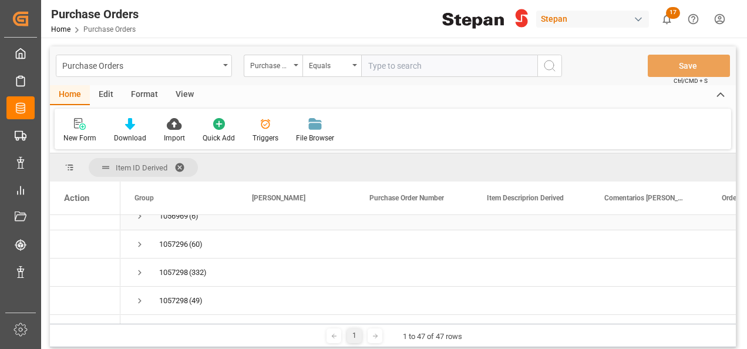
scroll to position [294, 0]
click at [140, 243] on span "Press SPACE to select this row." at bounding box center [140, 245] width 11 height 11
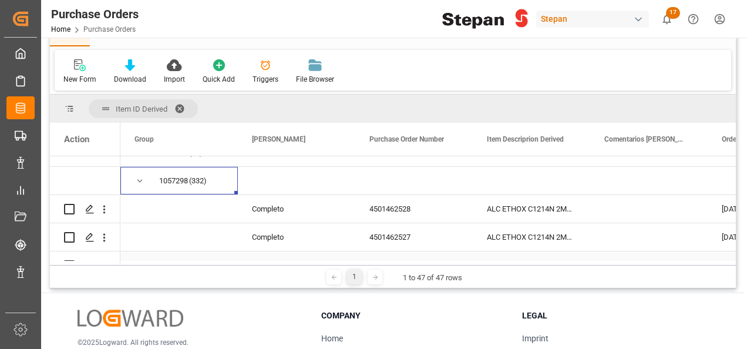
scroll to position [352, 0]
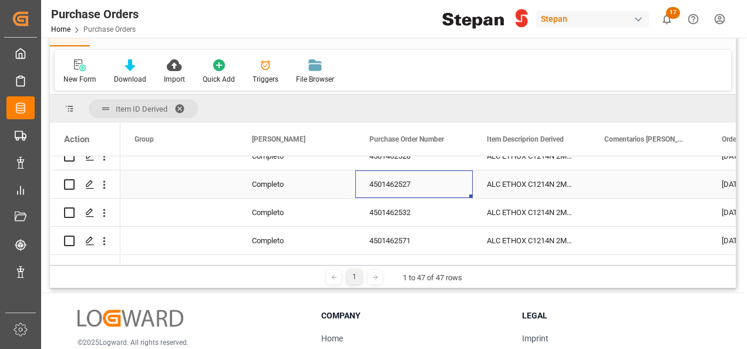
click at [434, 197] on div "4501462527" at bounding box center [413, 184] width 117 height 28
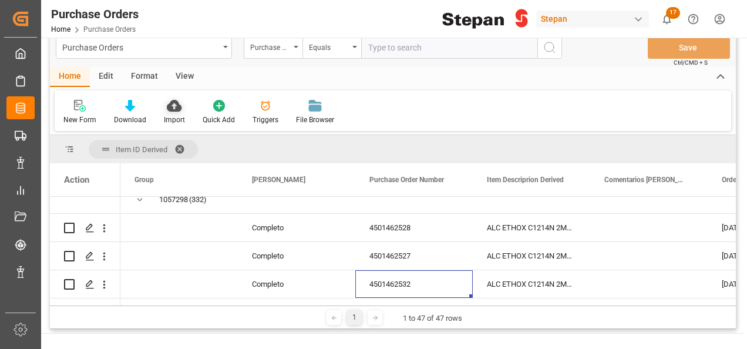
scroll to position [0, 0]
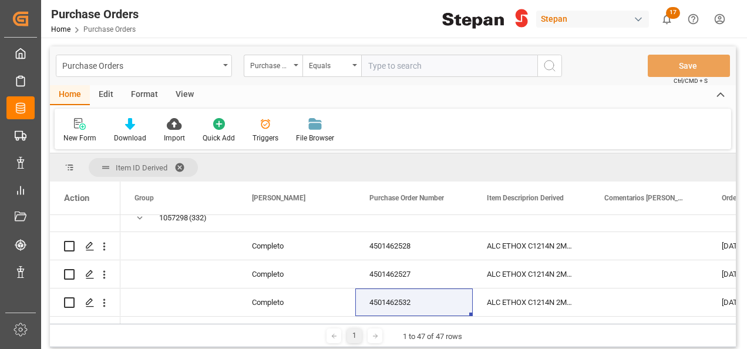
click at [179, 158] on span "Item ID Derived" at bounding box center [143, 167] width 109 height 19
click at [179, 163] on span at bounding box center [183, 167] width 19 height 11
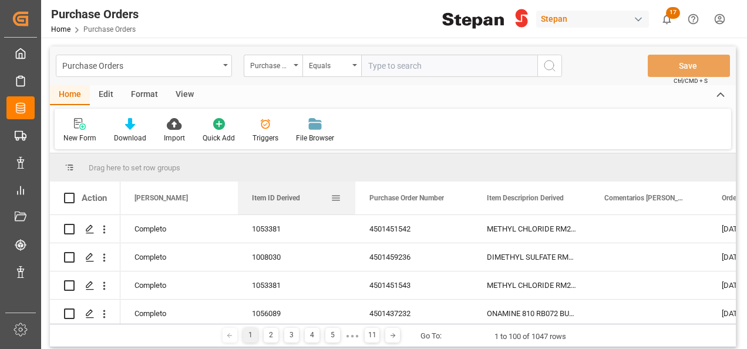
drag, startPoint x: 290, startPoint y: 200, endPoint x: 310, endPoint y: 201, distance: 20.6
click at [310, 201] on div "Item ID Derived" at bounding box center [291, 198] width 79 height 33
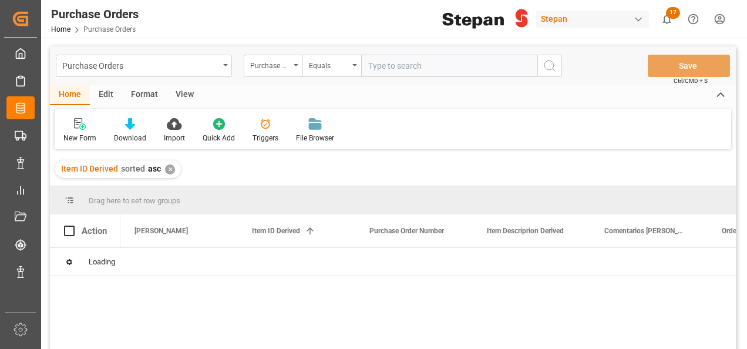
click at [169, 169] on div "✕" at bounding box center [170, 169] width 10 height 10
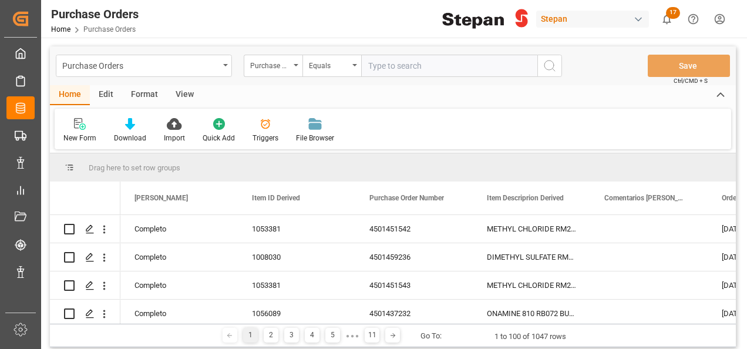
click at [379, 66] on input "text" at bounding box center [449, 66] width 176 height 22
paste input "4501491401"
type input "4501491401"
click at [549, 69] on icon "search button" at bounding box center [550, 66] width 14 height 14
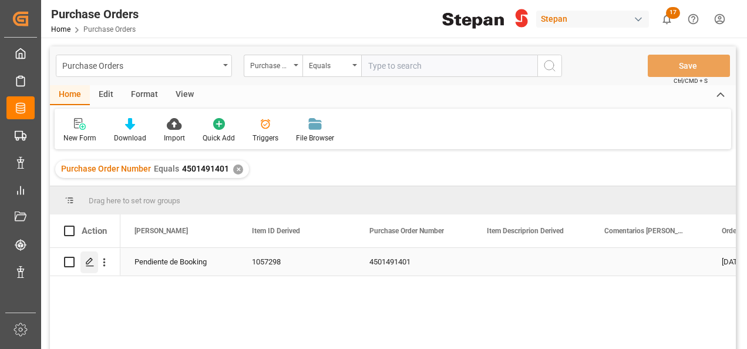
click at [92, 260] on polygon "Press SPACE to select this row." at bounding box center [89, 261] width 6 height 6
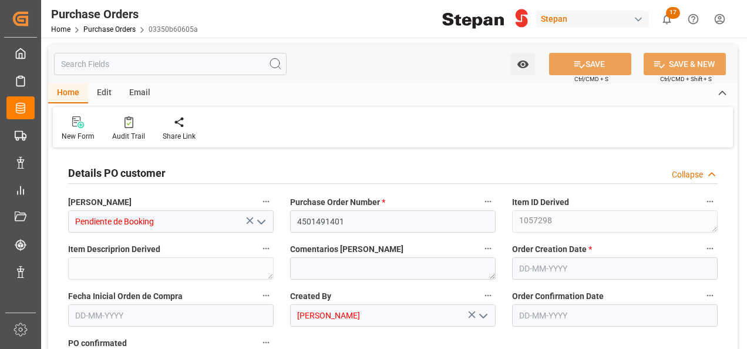
type input "1"
type input "[DATE]"
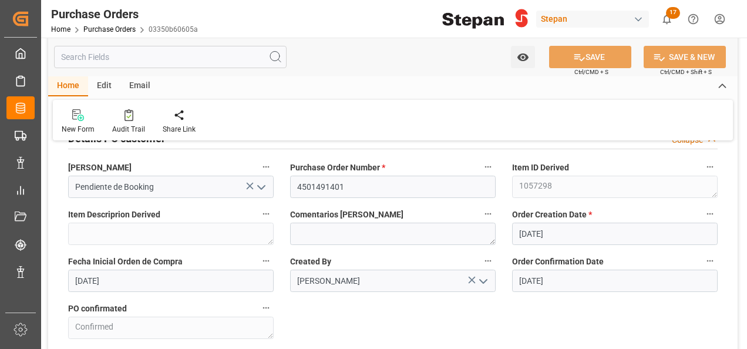
scroll to position [59, 0]
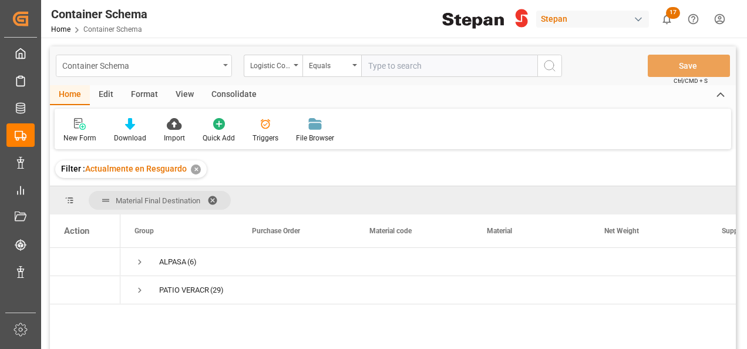
click at [226, 68] on div "Container Schema" at bounding box center [144, 66] width 176 height 22
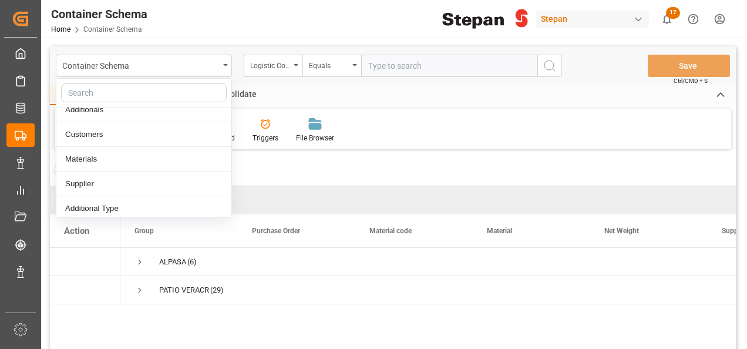
scroll to position [135, 0]
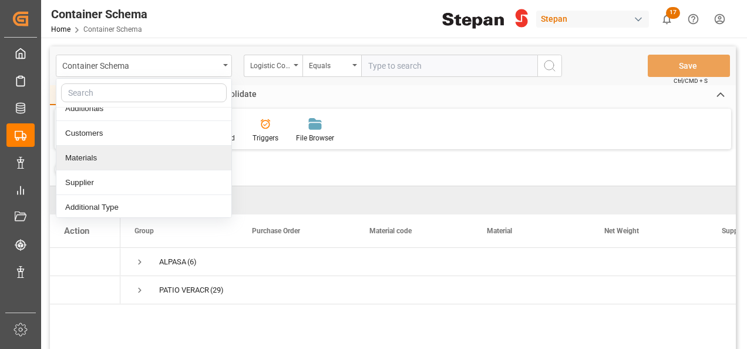
click at [80, 161] on div "Materials" at bounding box center [143, 158] width 175 height 25
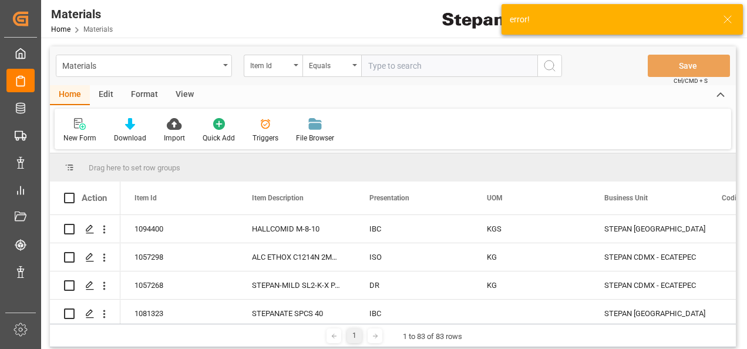
click at [389, 66] on input "text" at bounding box center [449, 66] width 176 height 22
paste input "1057298"
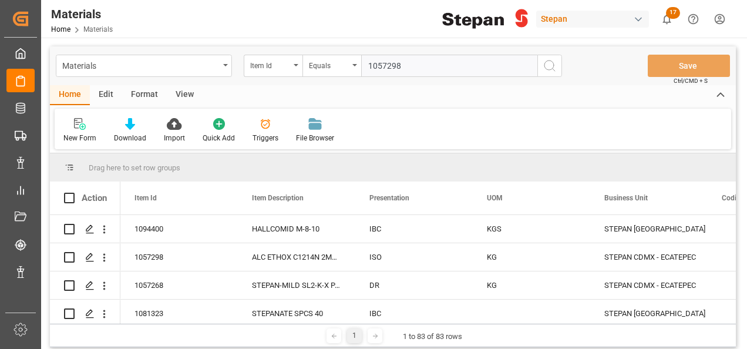
type input "1057298"
click at [548, 65] on icon "search button" at bounding box center [550, 66] width 14 height 14
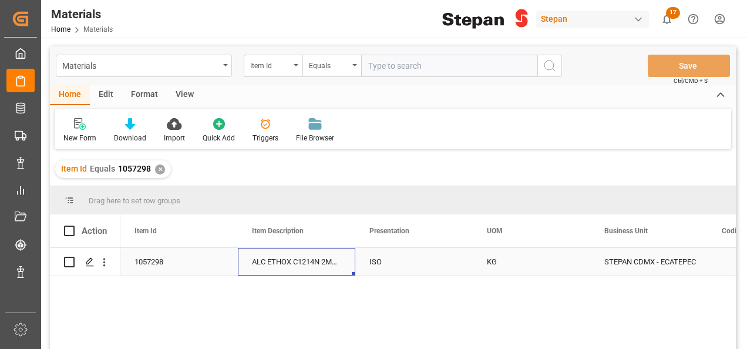
click at [297, 262] on div "ALC ETHOX C1214N 2MX PF276 BULK" at bounding box center [296, 262] width 117 height 28
click at [298, 262] on div "ALC ETHOX C1214N 2MX PF276 BULK" at bounding box center [296, 262] width 117 height 28
click at [91, 258] on icon "Press SPACE to select this row." at bounding box center [89, 261] width 9 height 9
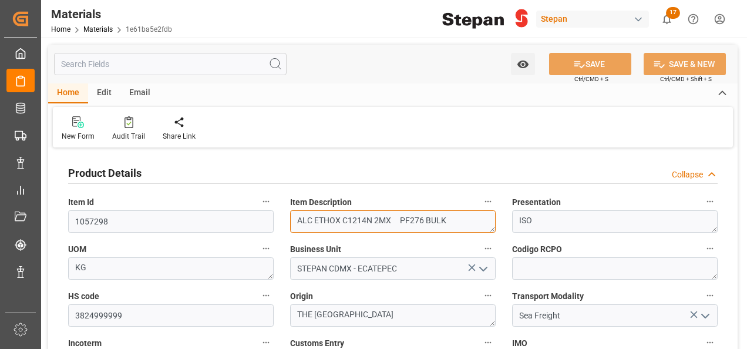
click at [442, 223] on textarea "ALC ETHOX C1214N 2MX PF276 BULK" at bounding box center [393, 221] width 206 height 22
click at [469, 218] on textarea "ALC ETHOX C1214N 2MX PF276 BULK" at bounding box center [393, 221] width 206 height 22
click at [293, 217] on textarea "ALC ETHOX C1214N 2MX PF276 BULK" at bounding box center [393, 221] width 206 height 22
click at [405, 217] on textarea "ALC ETHOX C1214N 2MX PF276 BULK" at bounding box center [393, 221] width 206 height 22
drag, startPoint x: 418, startPoint y: 222, endPoint x: 477, endPoint y: 227, distance: 58.9
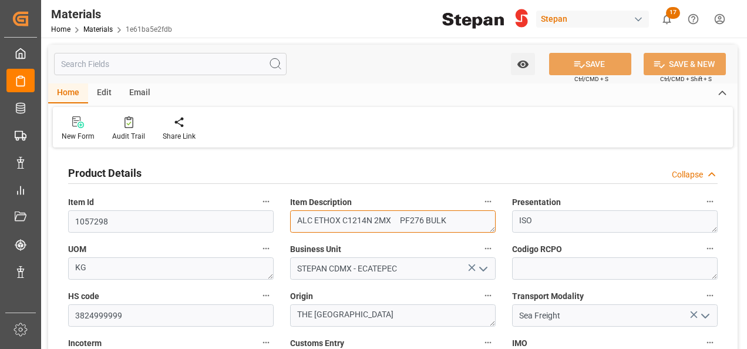
click at [477, 227] on textarea "ALC ETHOX C1214N 2MX PF276 BULK" at bounding box center [393, 221] width 206 height 22
click at [402, 221] on textarea "ALC ETHOX C1214N 2MX PF276 BULK" at bounding box center [393, 221] width 206 height 22
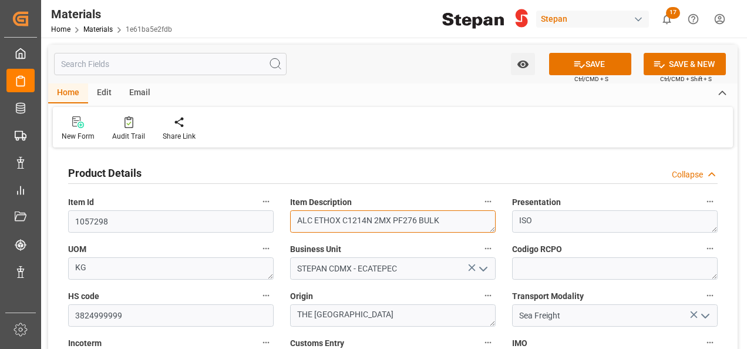
click at [459, 218] on textarea "ALC ETHOX C1214N 2MX PF276 BULK" at bounding box center [393, 221] width 206 height 22
type textarea "ALC ETHOX C1214N 2MX PF276 BULK"
click at [584, 62] on button "SAVE" at bounding box center [590, 64] width 82 height 22
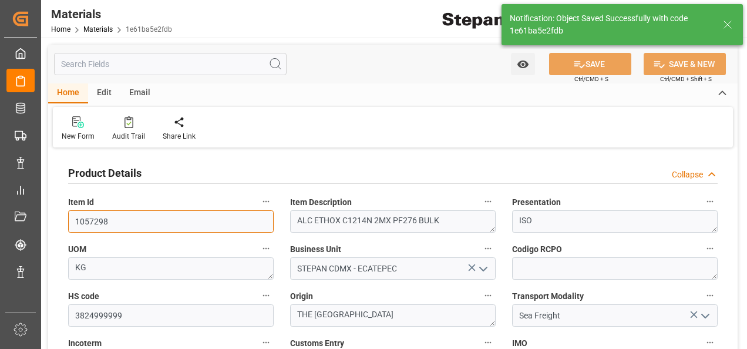
click at [116, 220] on input "1057298" at bounding box center [171, 221] width 206 height 22
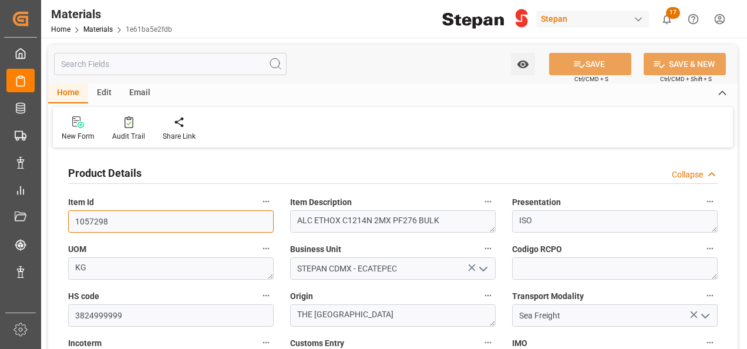
click at [72, 219] on input "1057298" at bounding box center [171, 221] width 206 height 22
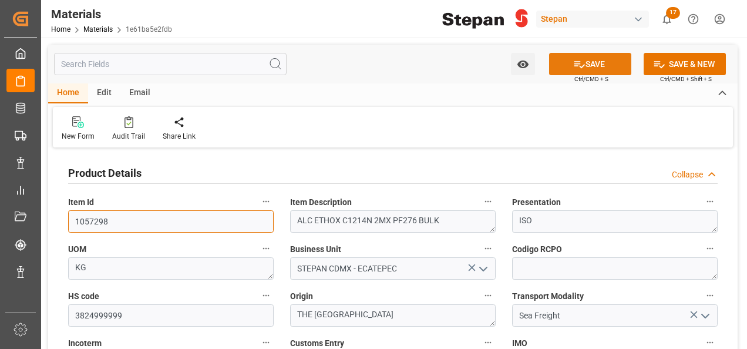
type input "1057298"
click at [587, 66] on button "SAVE" at bounding box center [590, 64] width 82 height 22
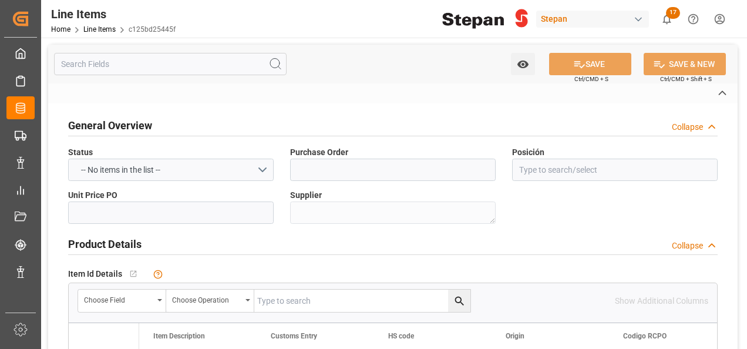
type input "4501491401"
type input "10"
type textarea "ICOF EUROPE GMBH"
type input "1057298"
type textarea "Please verify the existence of the idh in our IDH database"
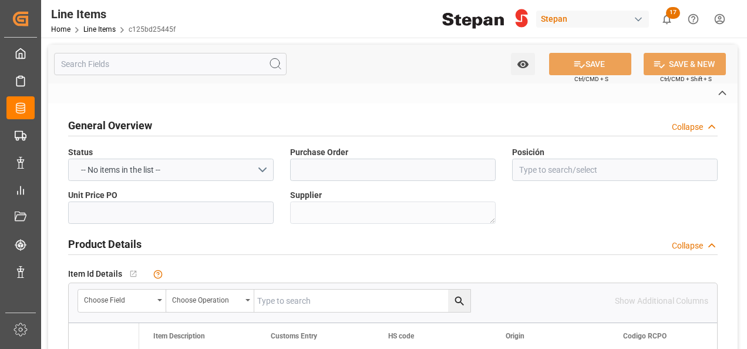
type input "KG"
type textarea "20000.0000 KG"
type textarea "KGM"
type textarea "STEPAN CDMX - ECATEPEC"
type input "STEPAN CDMX - ECATEPEC"
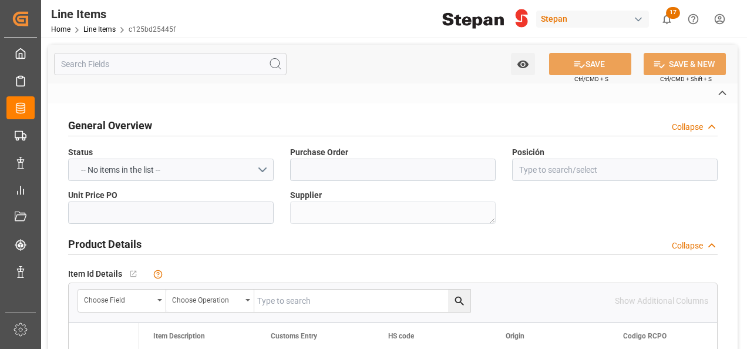
type input "Seafreight"
type textarea "VERACRUZ"
type input "DEFINITIVO"
type input "CIF"
type input "USD"
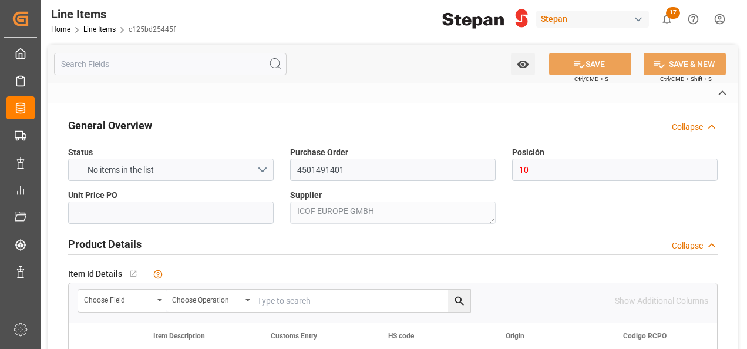
type input "c125bd25445f"
type input "2829"
type input "20000"
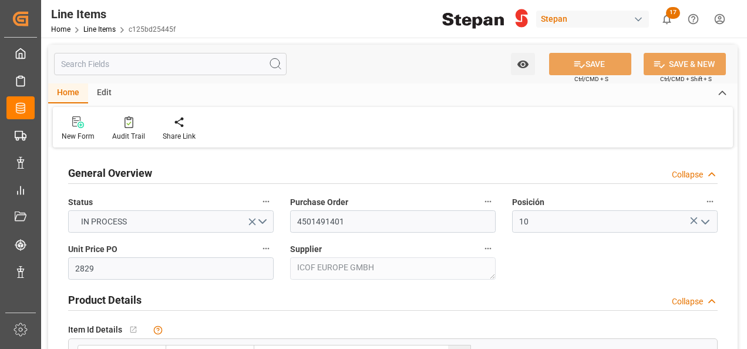
type input "06-10-2025 17:47"
type input "[DATE]"
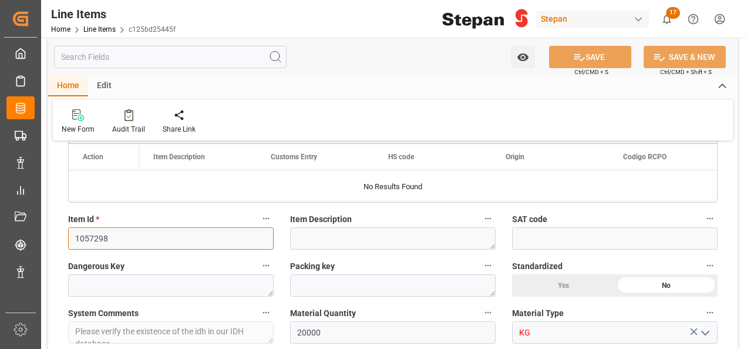
click at [166, 227] on input "1057298" at bounding box center [171, 238] width 206 height 22
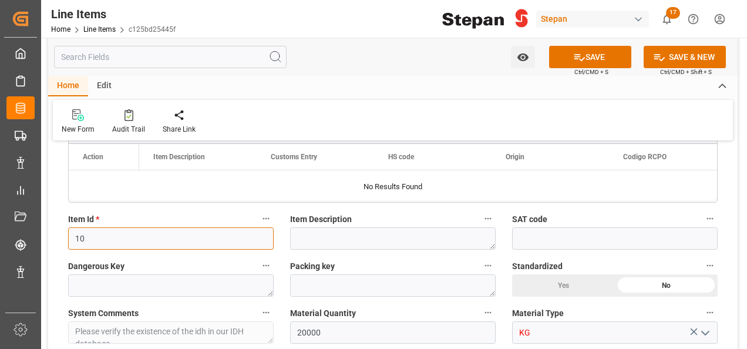
type input "1"
click at [82, 240] on input at bounding box center [171, 238] width 206 height 22
paste input "1057298"
type input "1057298"
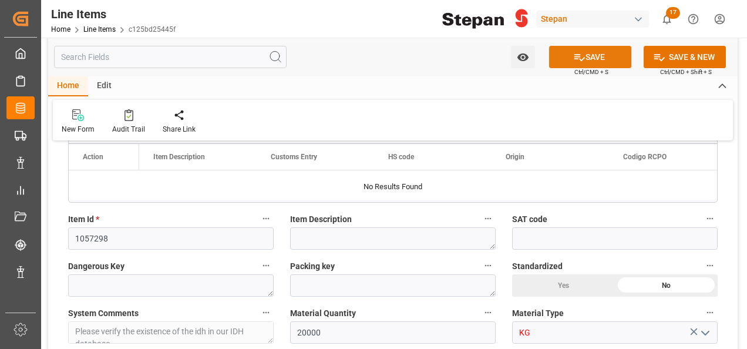
click at [583, 49] on button "SAVE" at bounding box center [590, 57] width 82 height 22
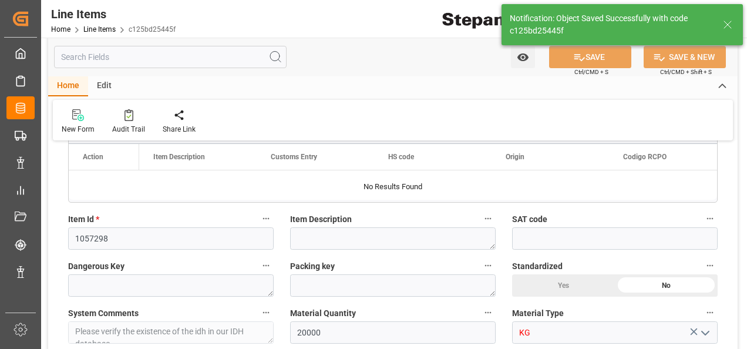
type textarea "ALC ETHOX C1214N 2MX PF276 BULK"
type textarea "3082"
type textarea "Z01"
type textarea "20000.0000 KG"
type textarea "KG"
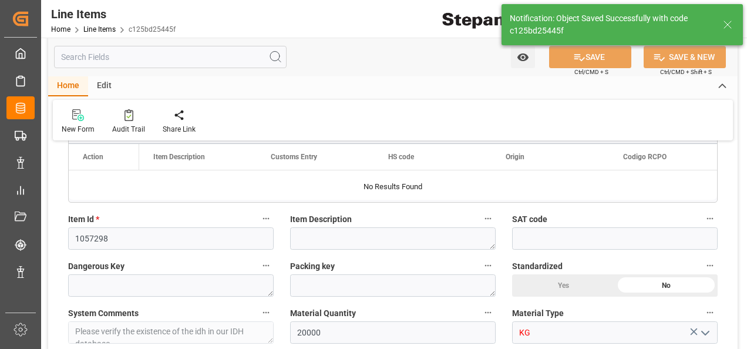
type textarea "THE NETHERLANDS"
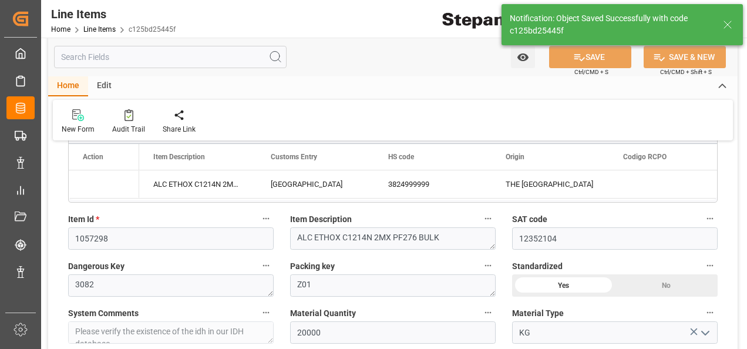
type input "12352104"
type input "KG"
type input "CIF"
type input "13-10-2025 20:32"
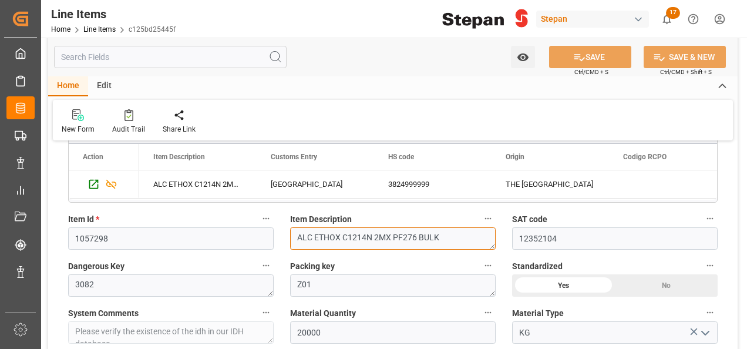
drag, startPoint x: 458, startPoint y: 233, endPoint x: 297, endPoint y: 232, distance: 160.4
click at [297, 232] on textarea "ALC ETHOX C1214N 2MX PF276 BULK" at bounding box center [393, 238] width 206 height 22
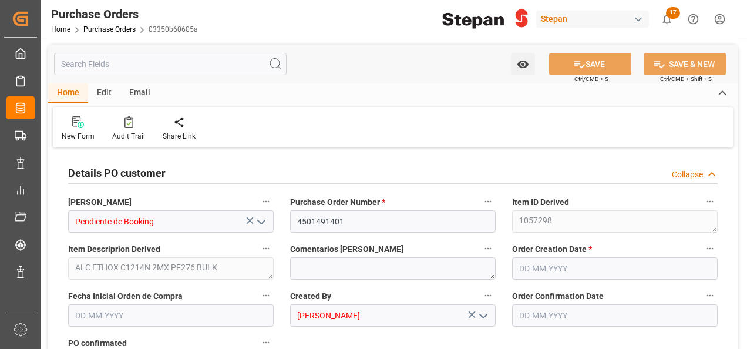
type input "1"
type input "[DATE]"
type input "1"
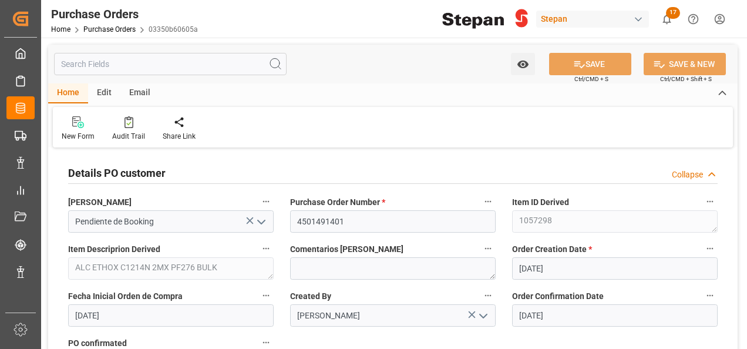
type input "[DATE]"
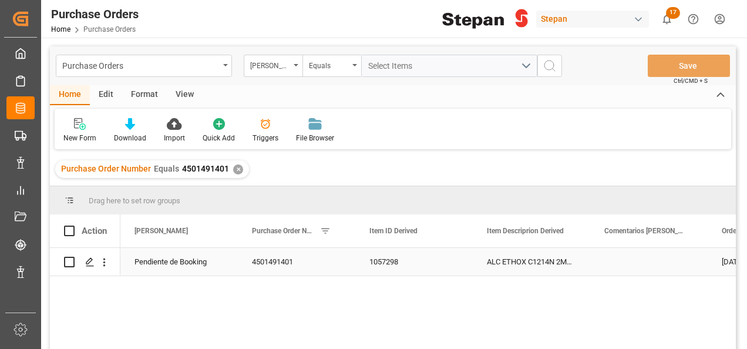
click at [229, 262] on div "Pendiente de Booking" at bounding box center [178, 262] width 117 height 28
click at [491, 263] on div "ALC ETHOX C1214N 2MX PF276 BULK" at bounding box center [531, 262] width 117 height 28
click at [486, 261] on div "ALC ETHOX C1214N 2MX PF276 BULK" at bounding box center [531, 262] width 117 height 28
